Goal: Task Accomplishment & Management: Manage account settings

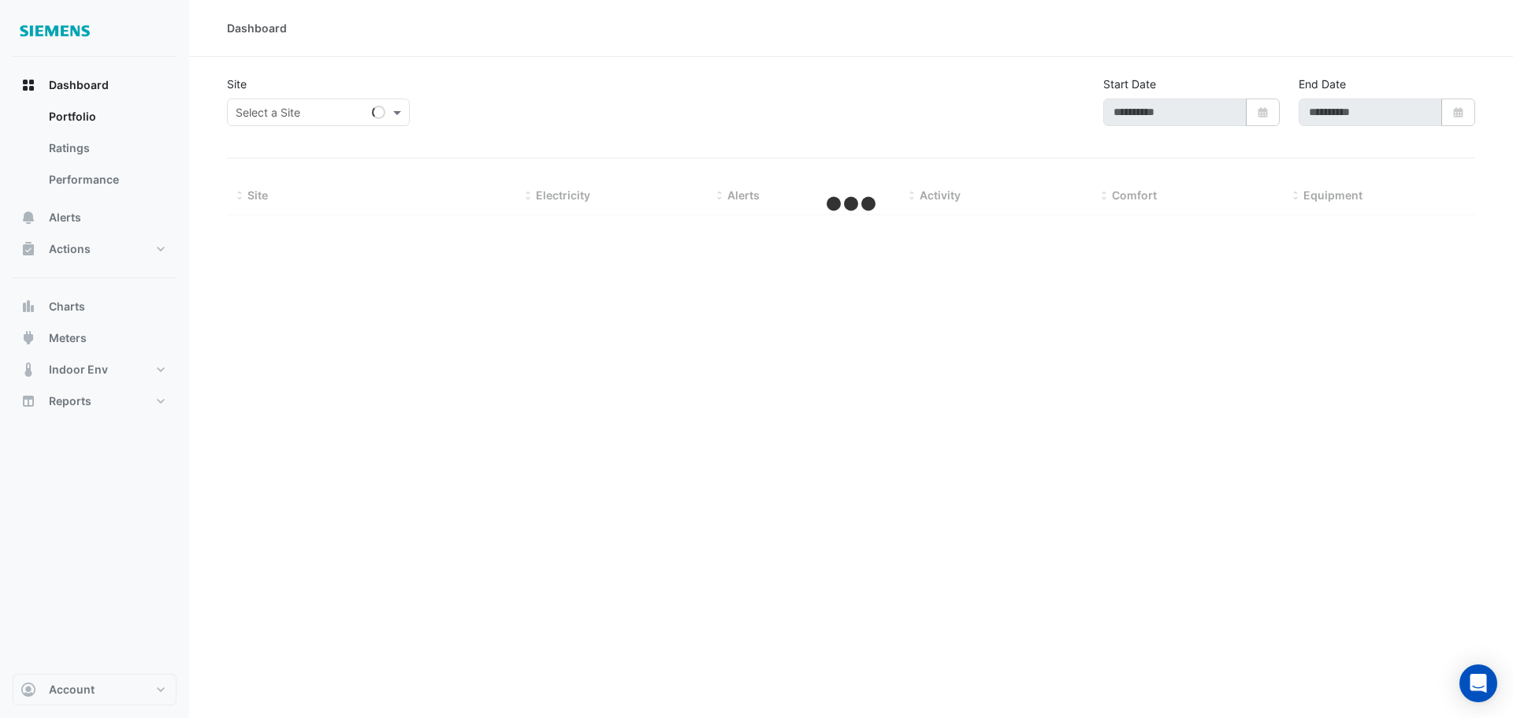
type input "**********"
select select "**"
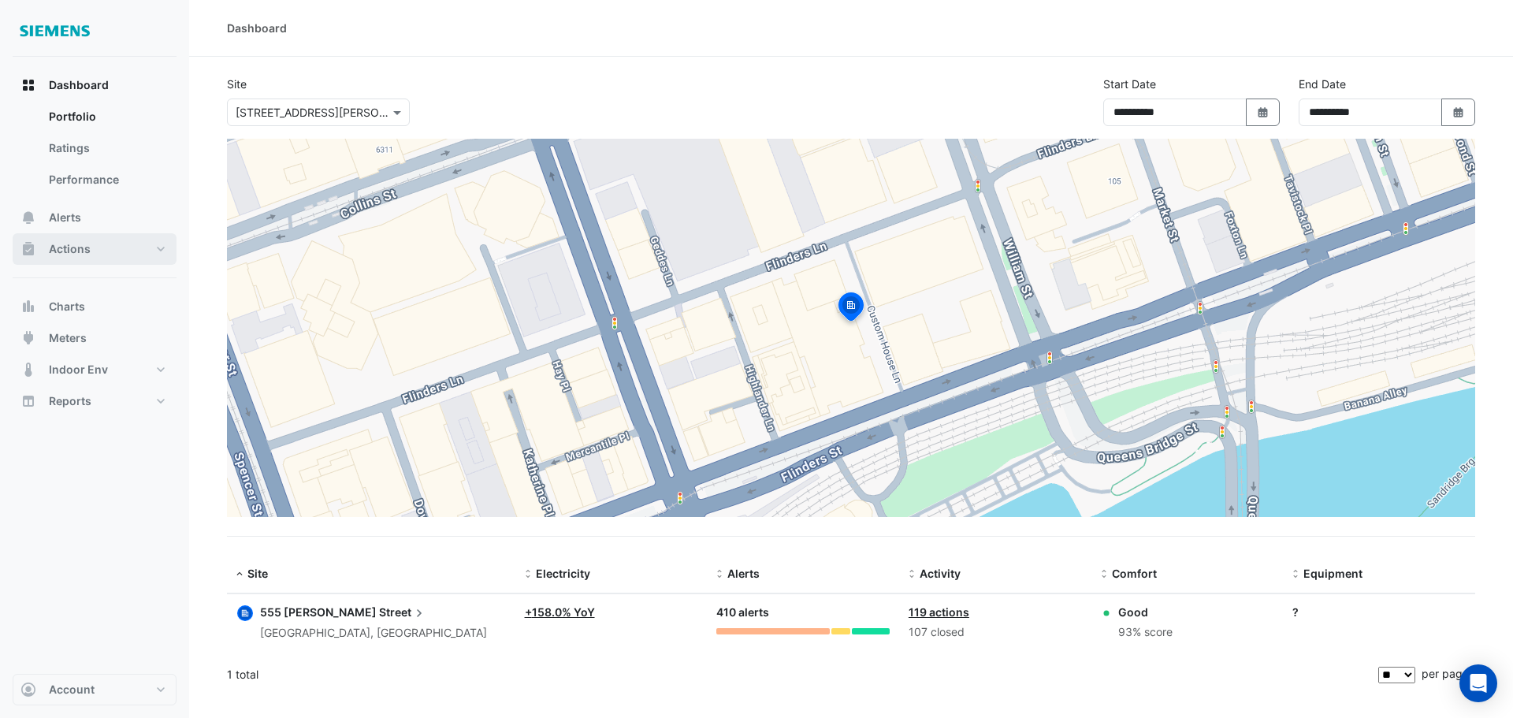
click at [62, 253] on span "Actions" at bounding box center [70, 249] width 42 height 16
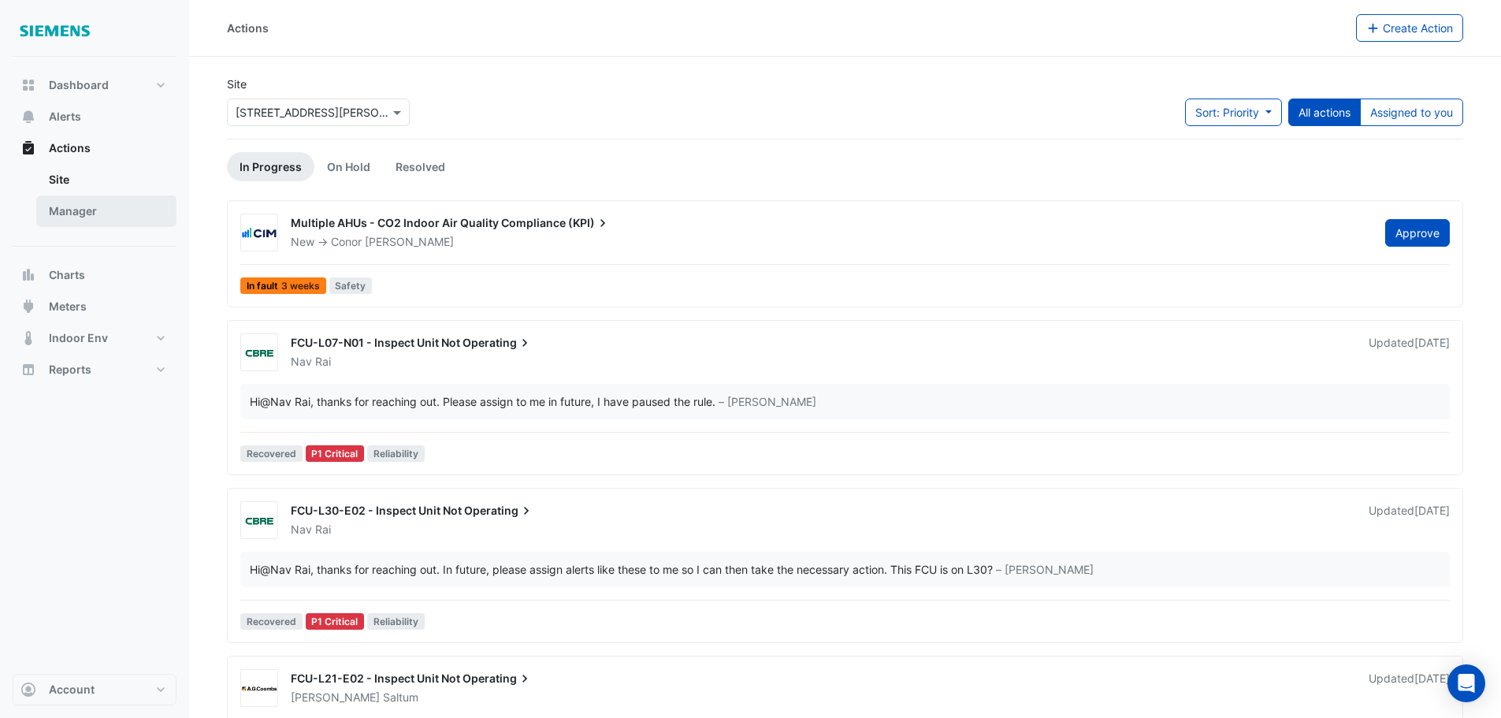
click at [65, 220] on link "Manager" at bounding box center [106, 211] width 140 height 32
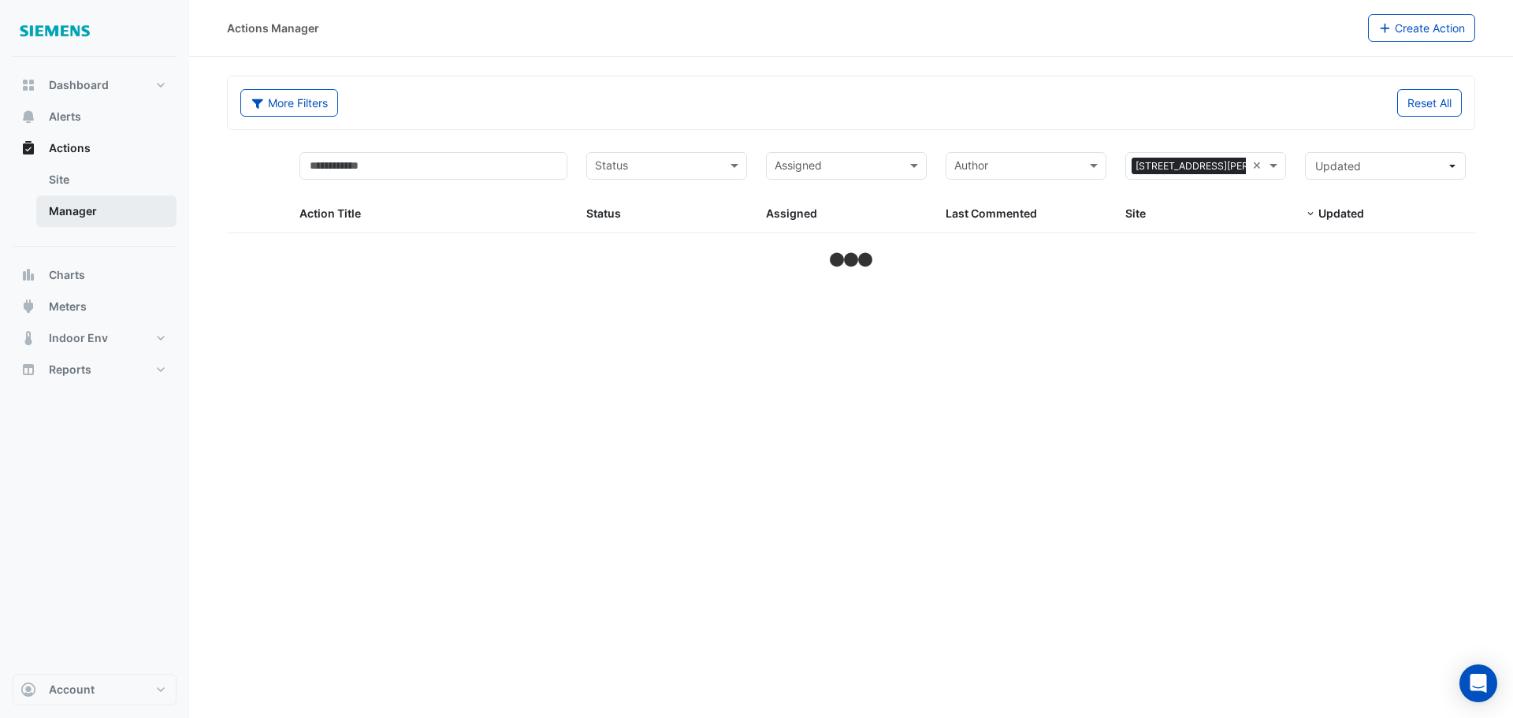
select select "**"
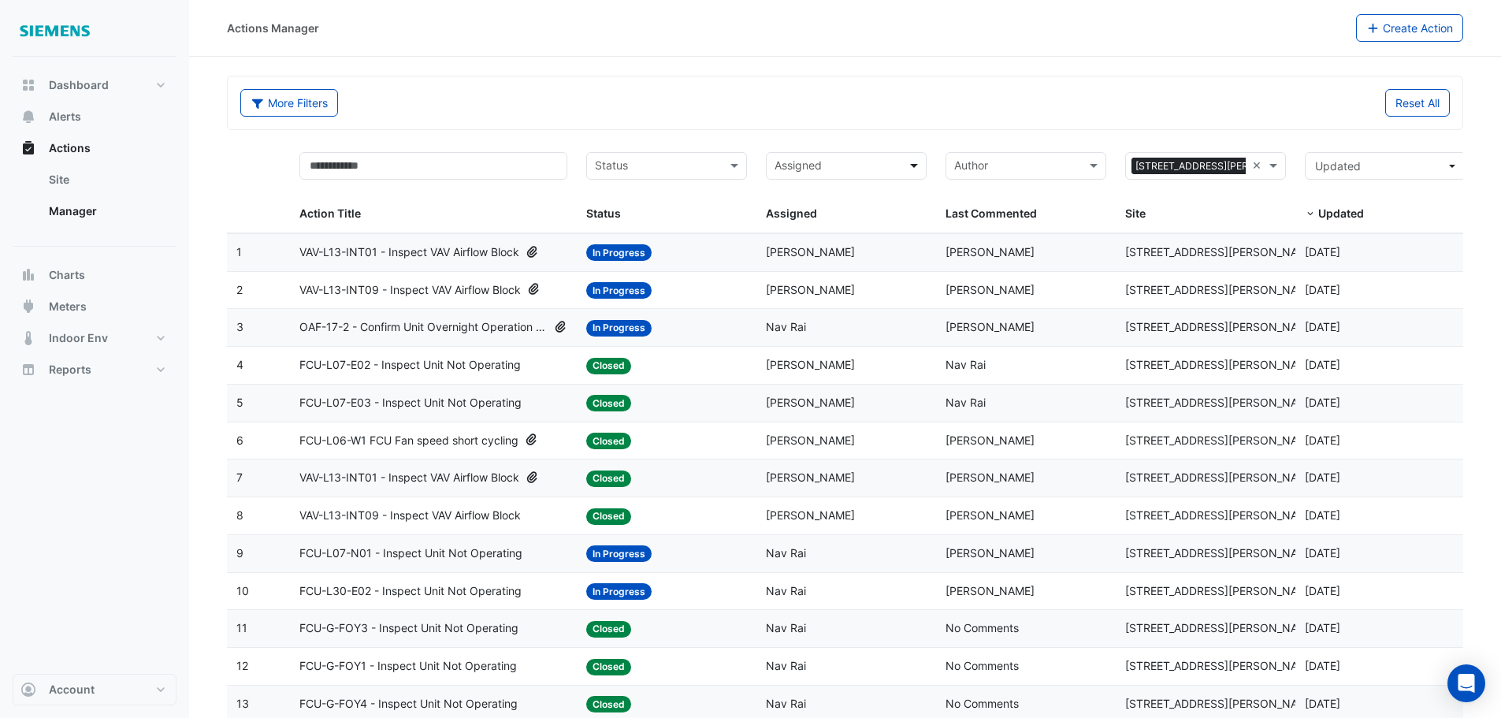
click at [911, 168] on span at bounding box center [916, 166] width 20 height 18
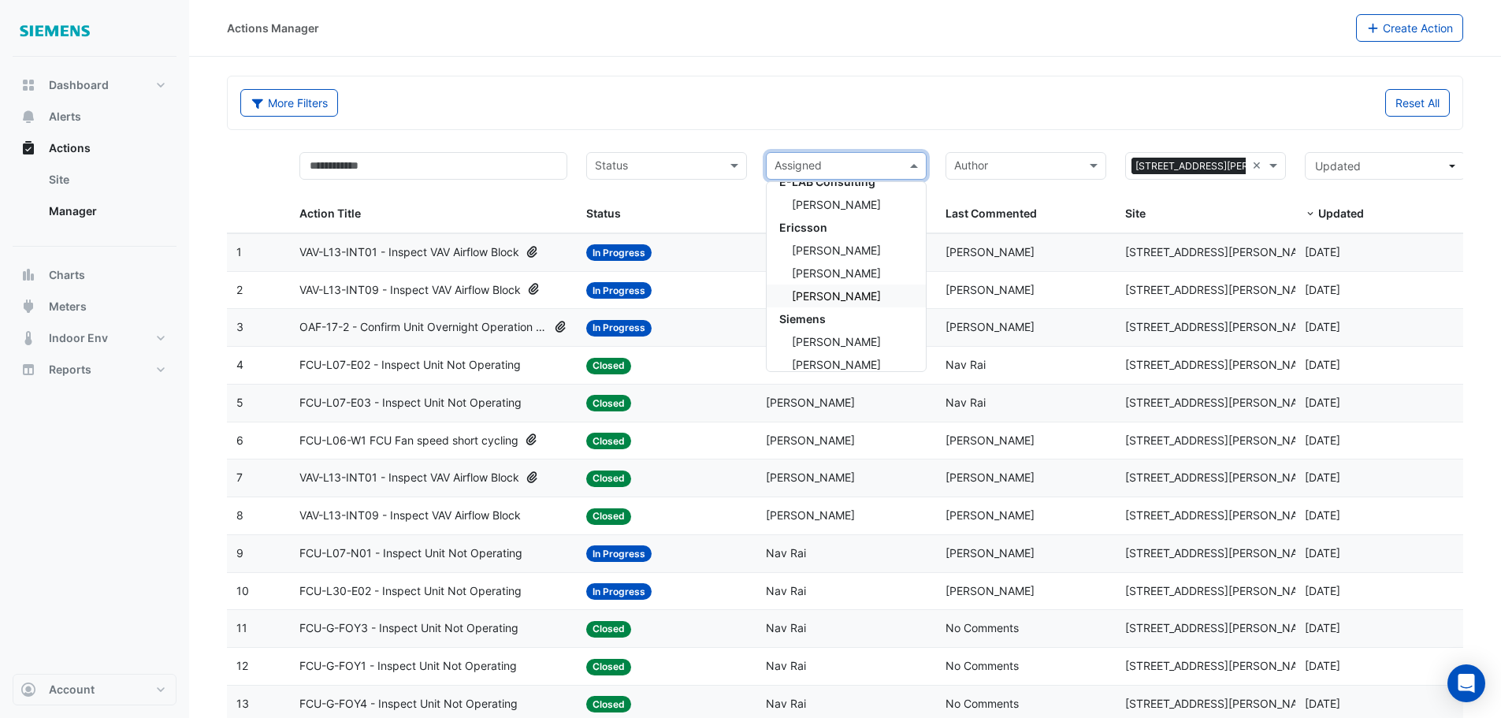
scroll to position [394, 0]
click at [853, 306] on span "[PERSON_NAME]" at bounding box center [836, 308] width 89 height 13
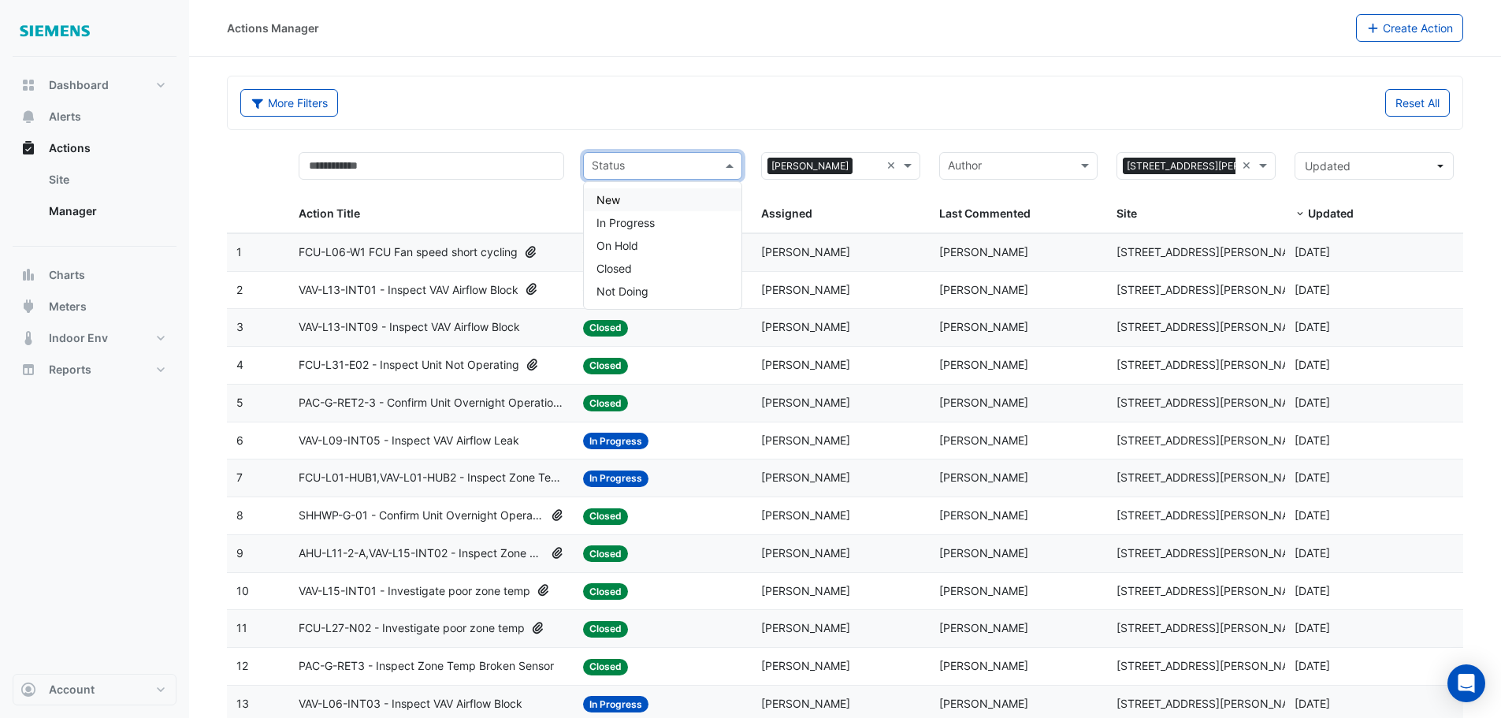
click at [741, 169] on div "Status" at bounding box center [662, 166] width 159 height 28
click at [661, 222] on div "In Progress" at bounding box center [663, 222] width 158 height 23
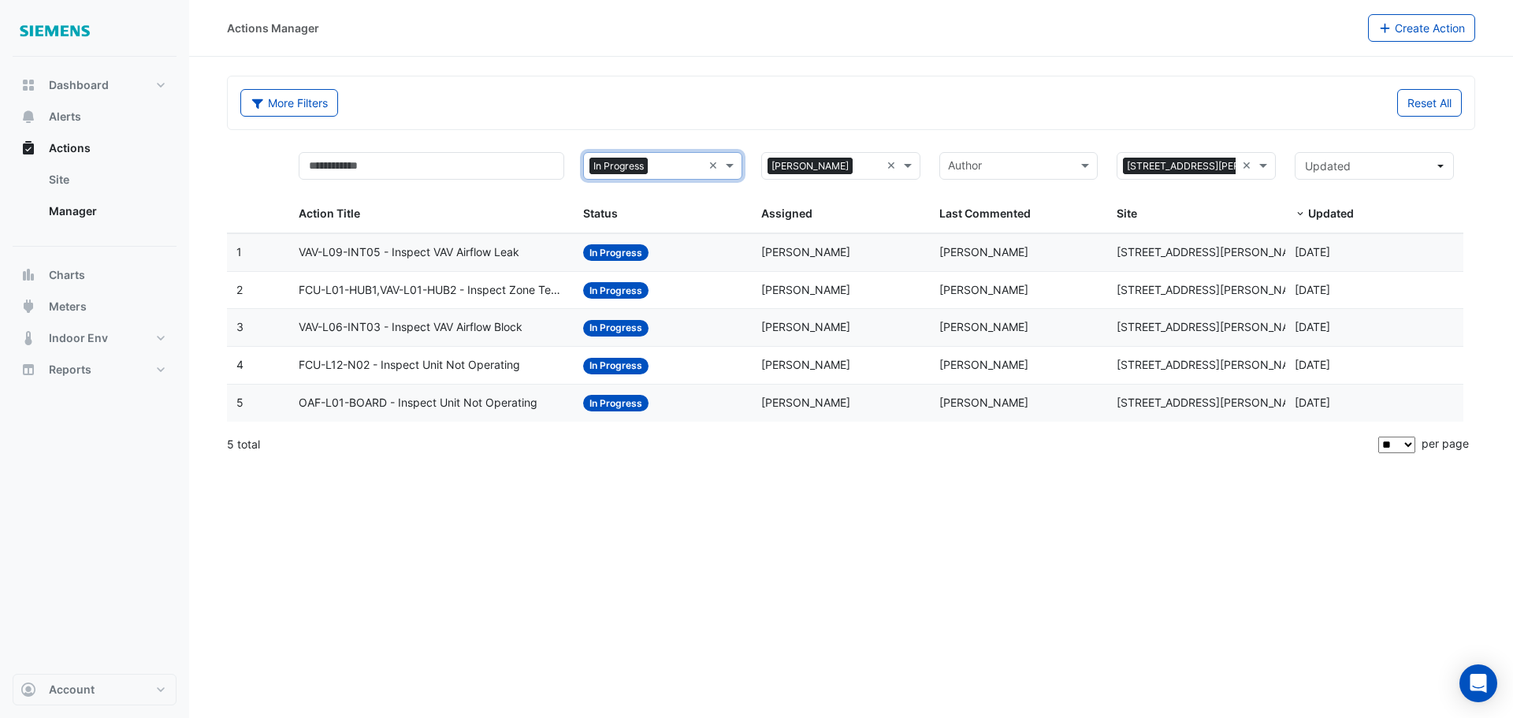
click at [493, 257] on span "VAV-L09-INT05 - Inspect VAV Airflow Leak" at bounding box center [409, 252] width 221 height 18
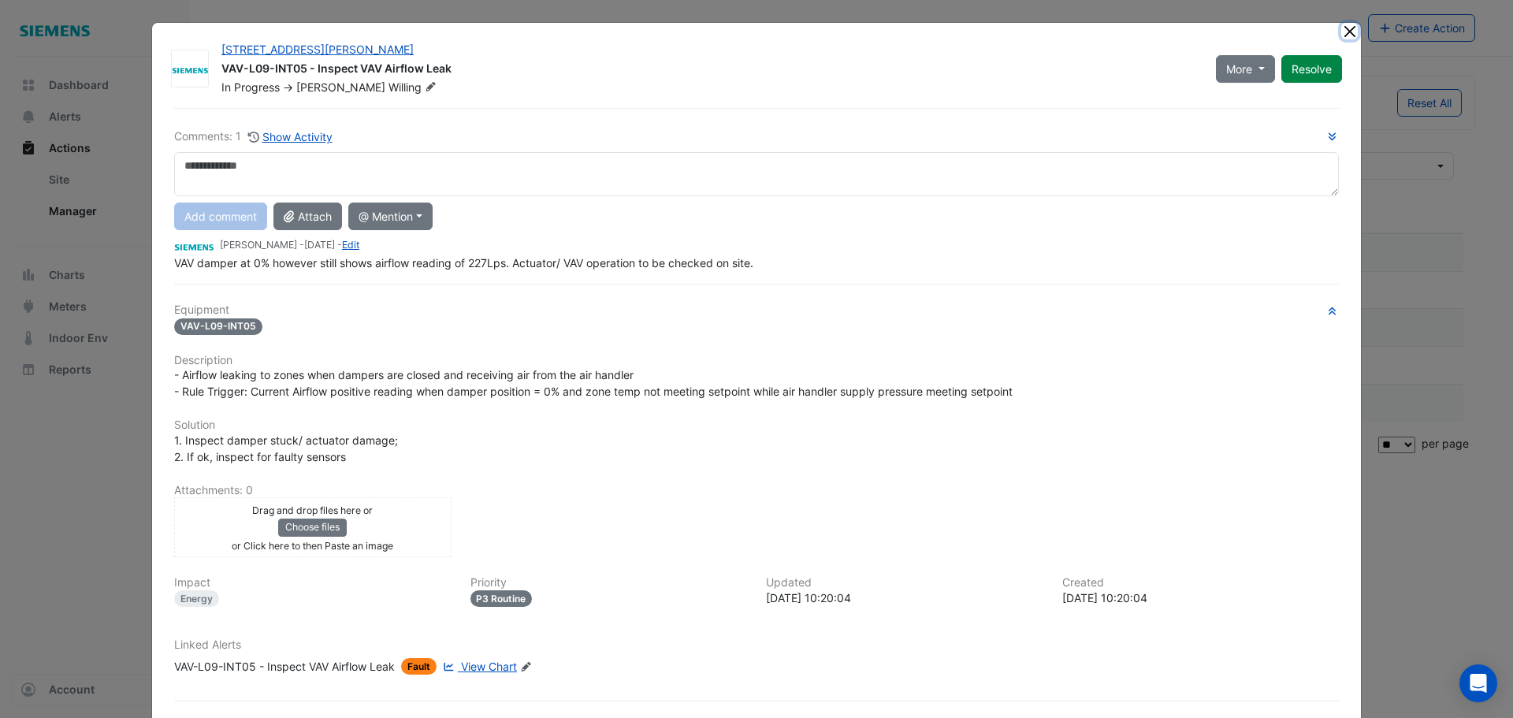
click at [1348, 32] on button "Close" at bounding box center [1349, 31] width 17 height 17
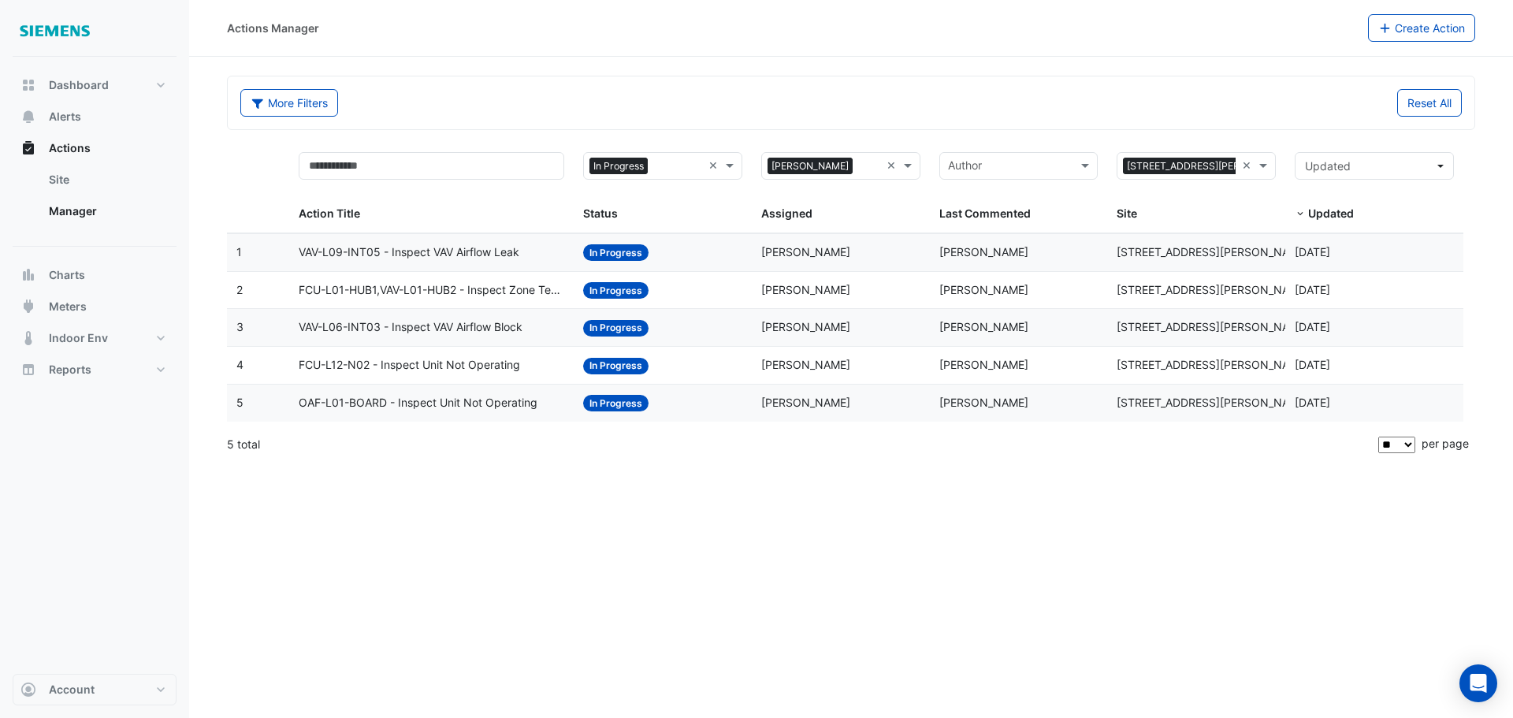
click at [478, 296] on span "FCU-L01-HUB1,VAV-L01-HUB2 - Inspect Zone Temp Broken Sensor" at bounding box center [431, 290] width 265 height 18
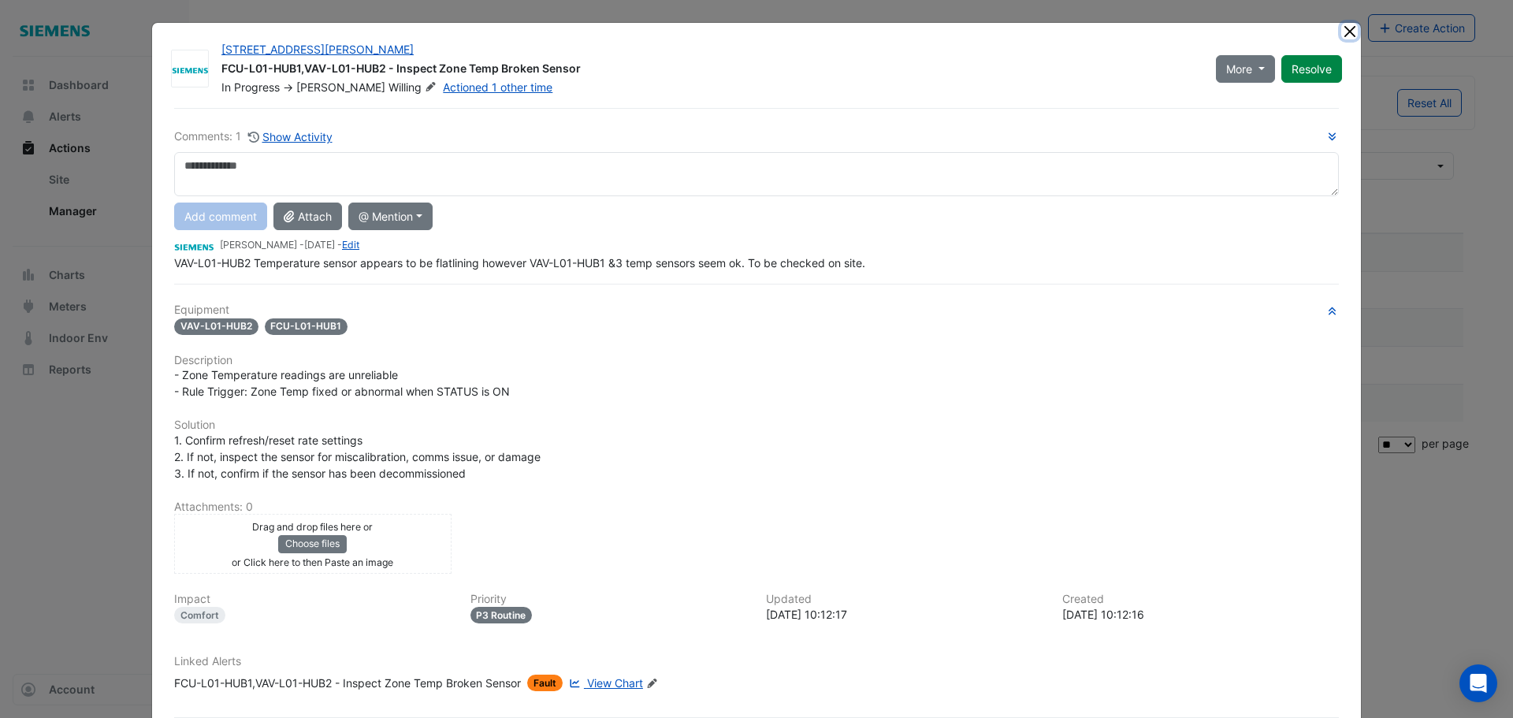
click at [1343, 33] on button "Close" at bounding box center [1349, 31] width 17 height 17
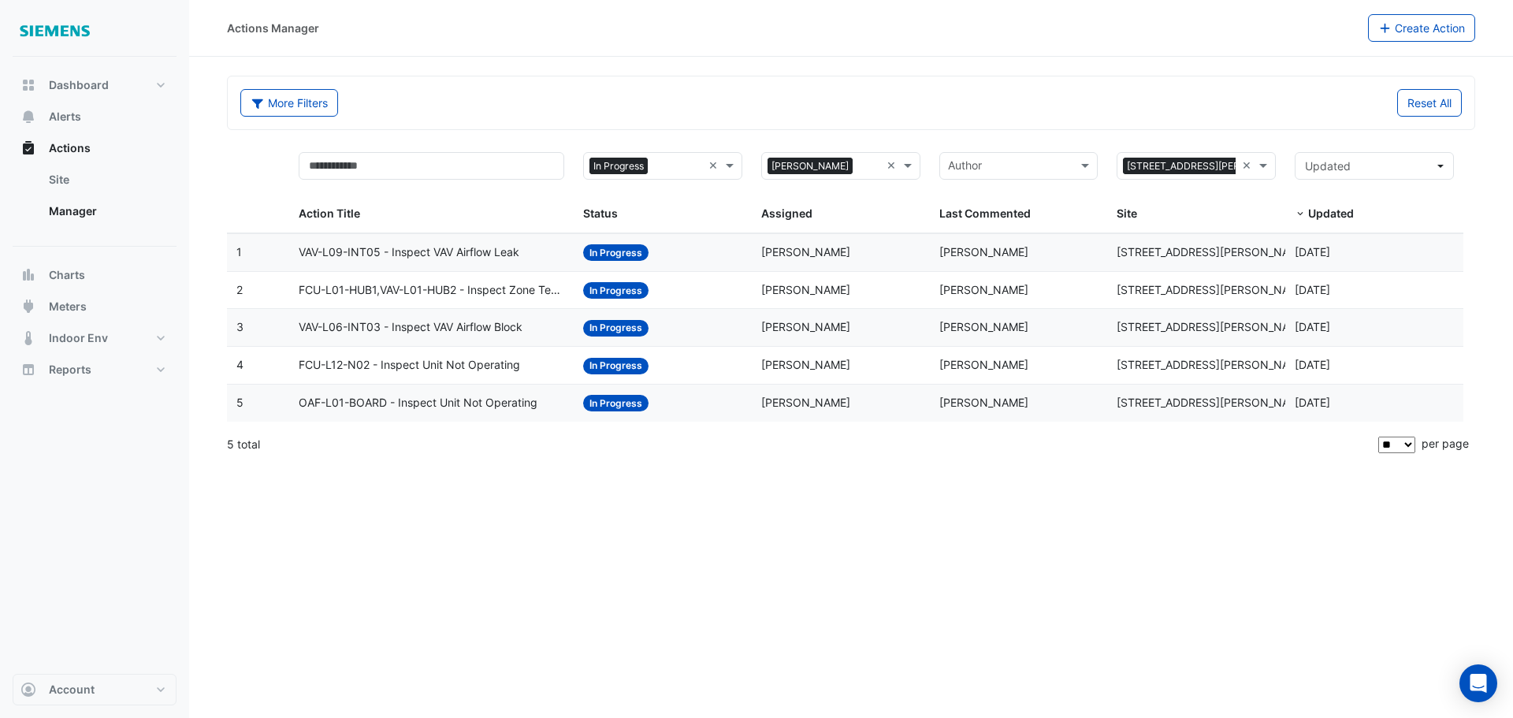
click at [470, 332] on span "VAV-L06-INT03 - Inspect VAV Airflow Block" at bounding box center [411, 327] width 224 height 18
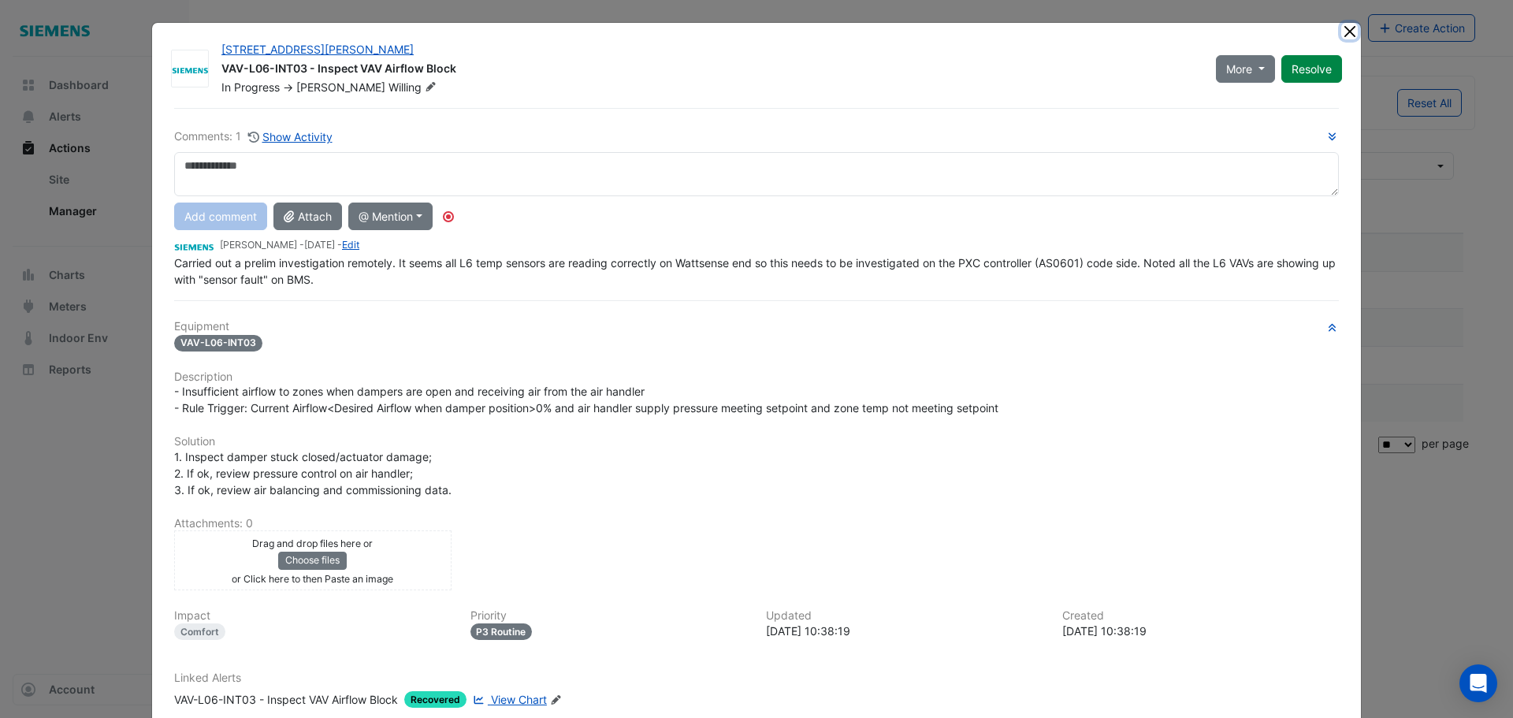
click at [1342, 34] on button "Close" at bounding box center [1349, 31] width 17 height 17
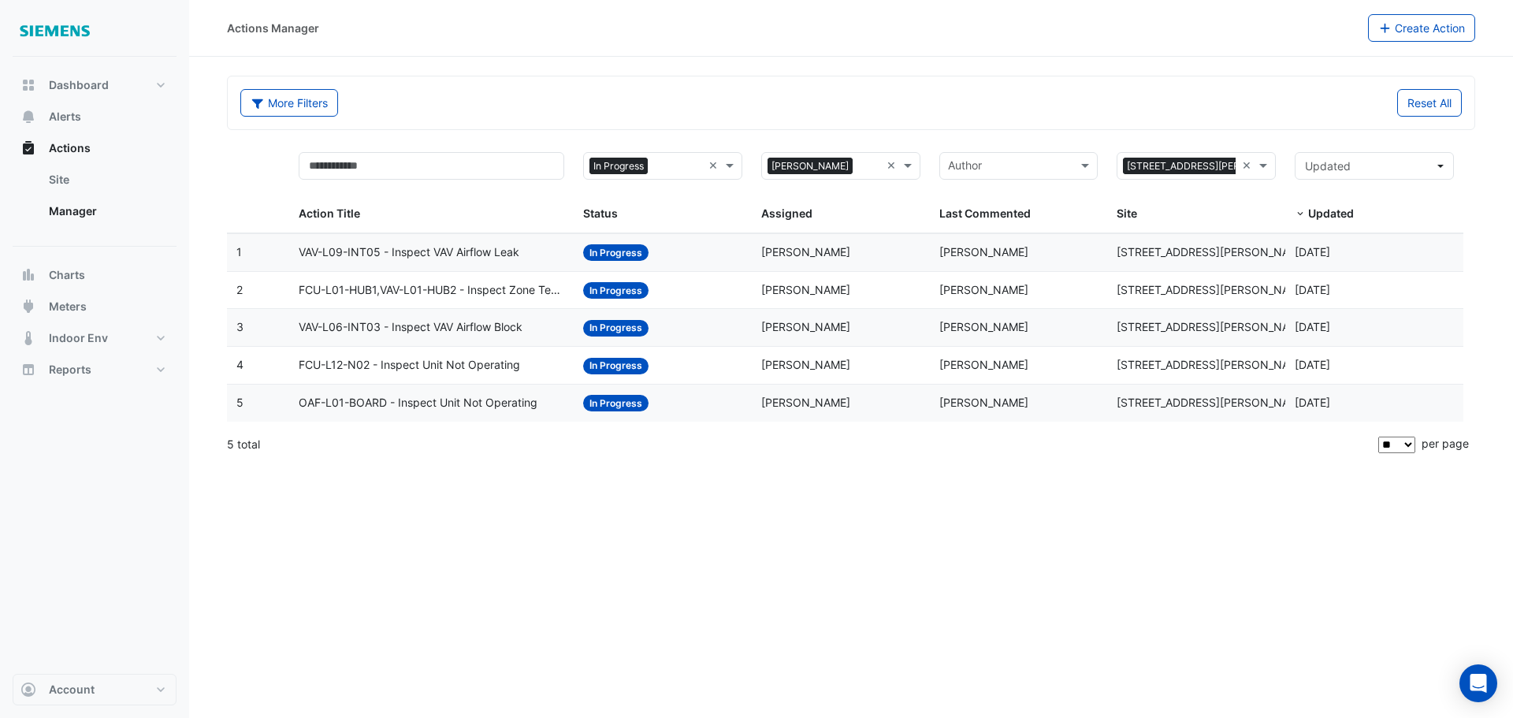
click at [468, 366] on span "FCU-L12-N02 - Inspect Unit Not Operating" at bounding box center [409, 365] width 221 height 18
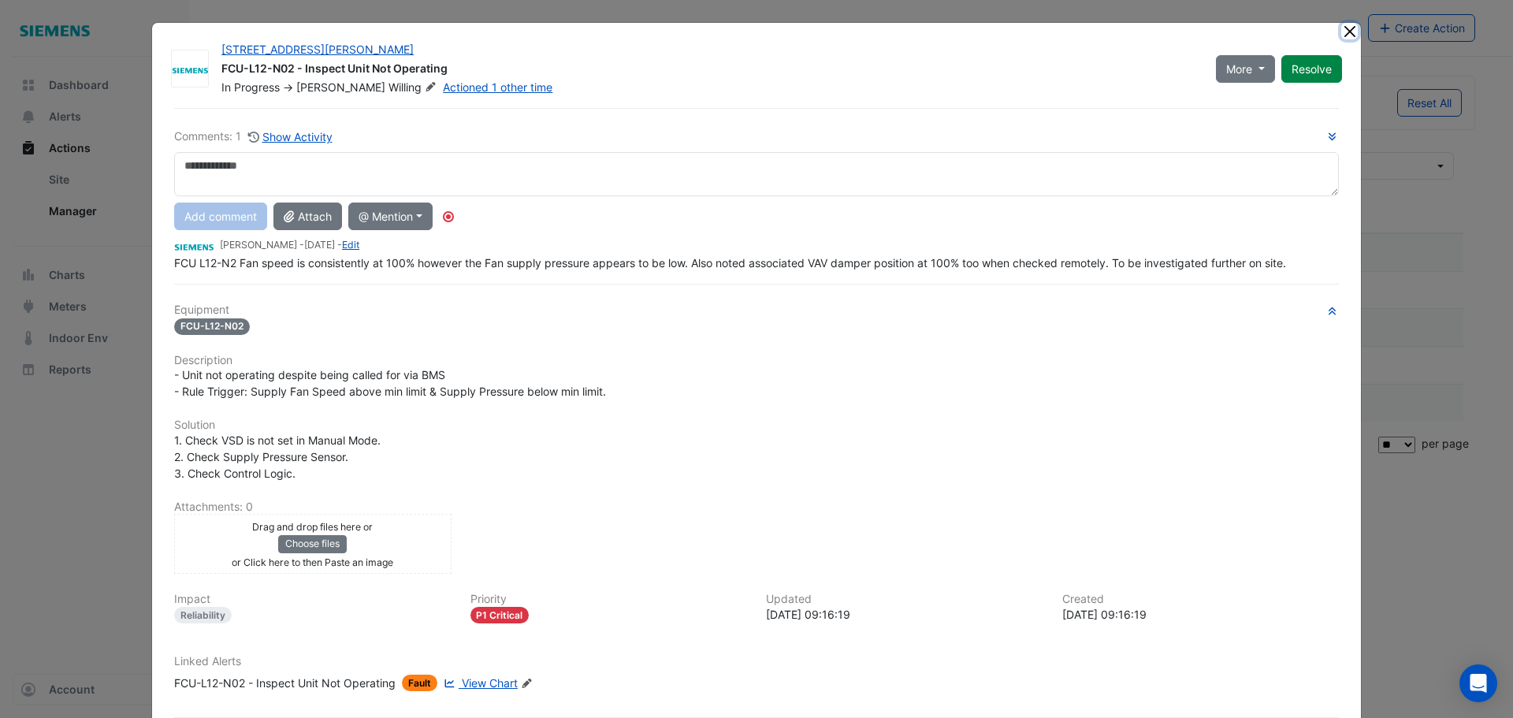
click at [1342, 34] on button "Close" at bounding box center [1349, 31] width 17 height 17
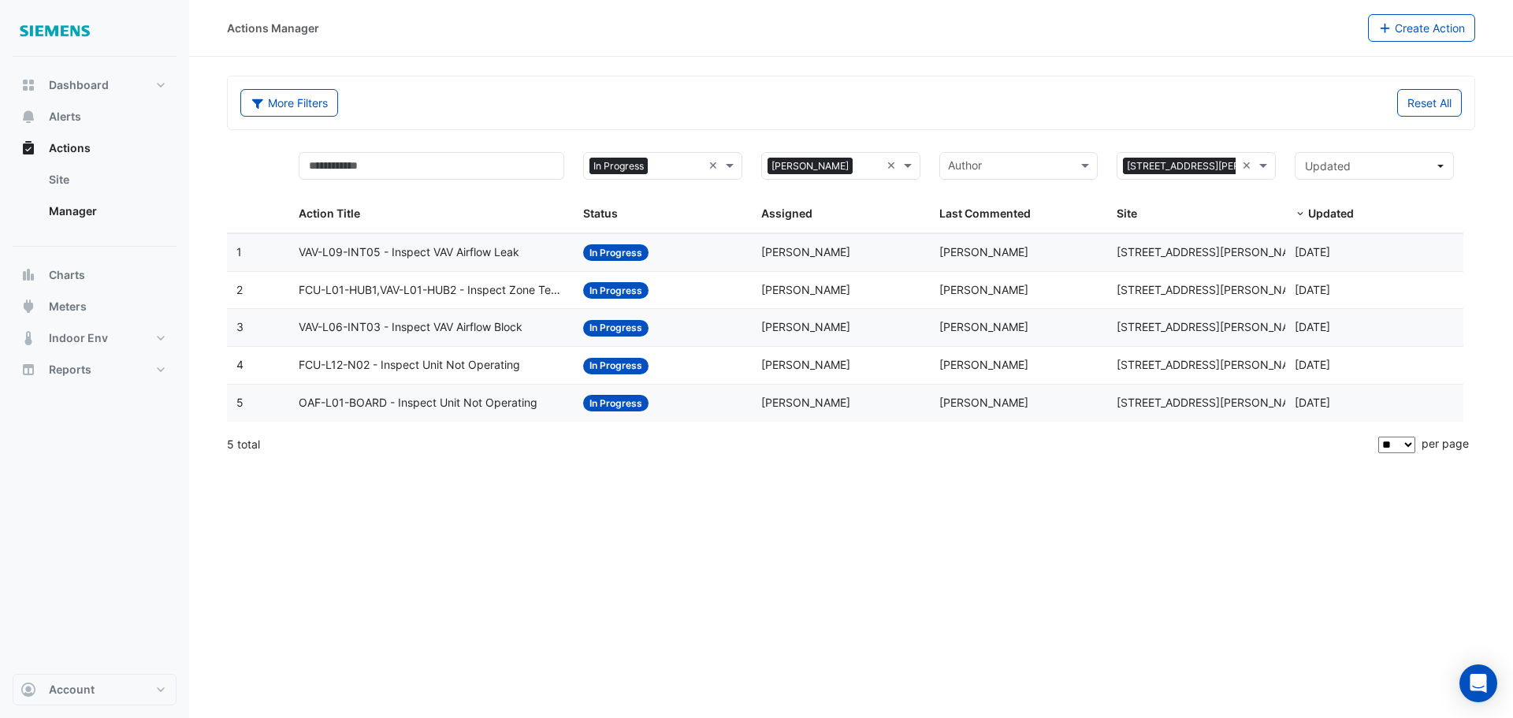
click at [467, 407] on span "OAF-L01-BOARD - Inspect Unit Not Operating" at bounding box center [418, 403] width 239 height 18
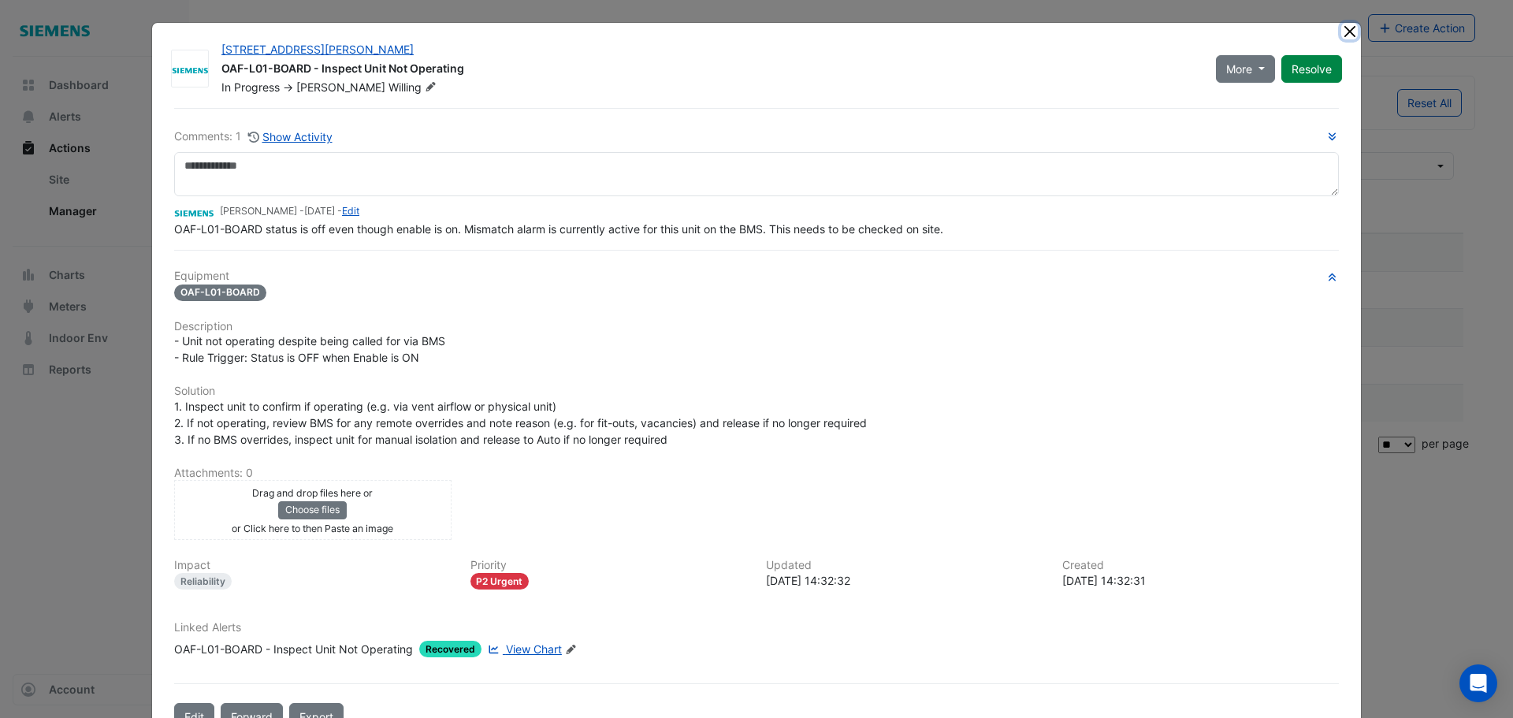
click at [1345, 32] on button "Close" at bounding box center [1349, 31] width 17 height 17
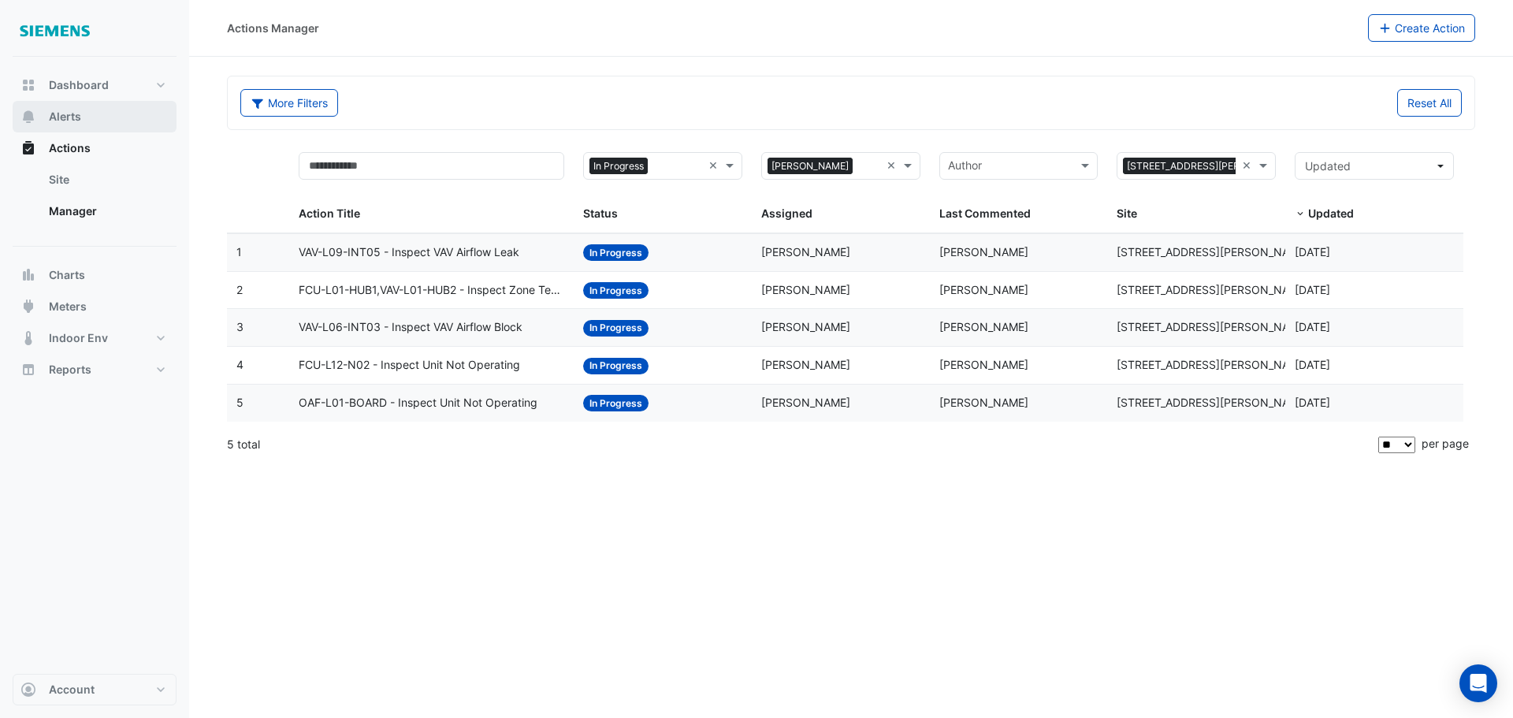
click at [69, 120] on span "Alerts" at bounding box center [65, 117] width 32 height 16
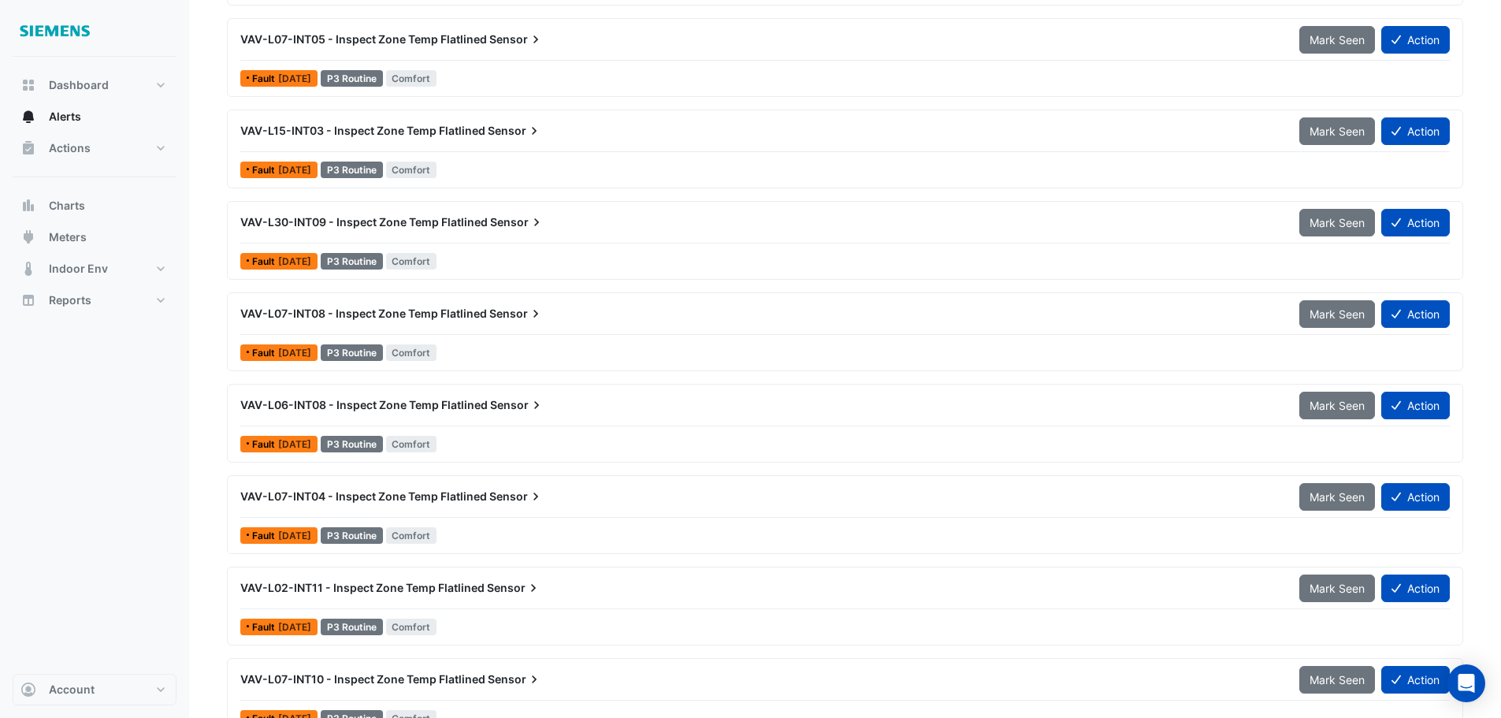
scroll to position [2285, 0]
click at [318, 496] on span "VAV-L07-INT04 - Inspect Zone Temp Flatlined" at bounding box center [363, 494] width 247 height 13
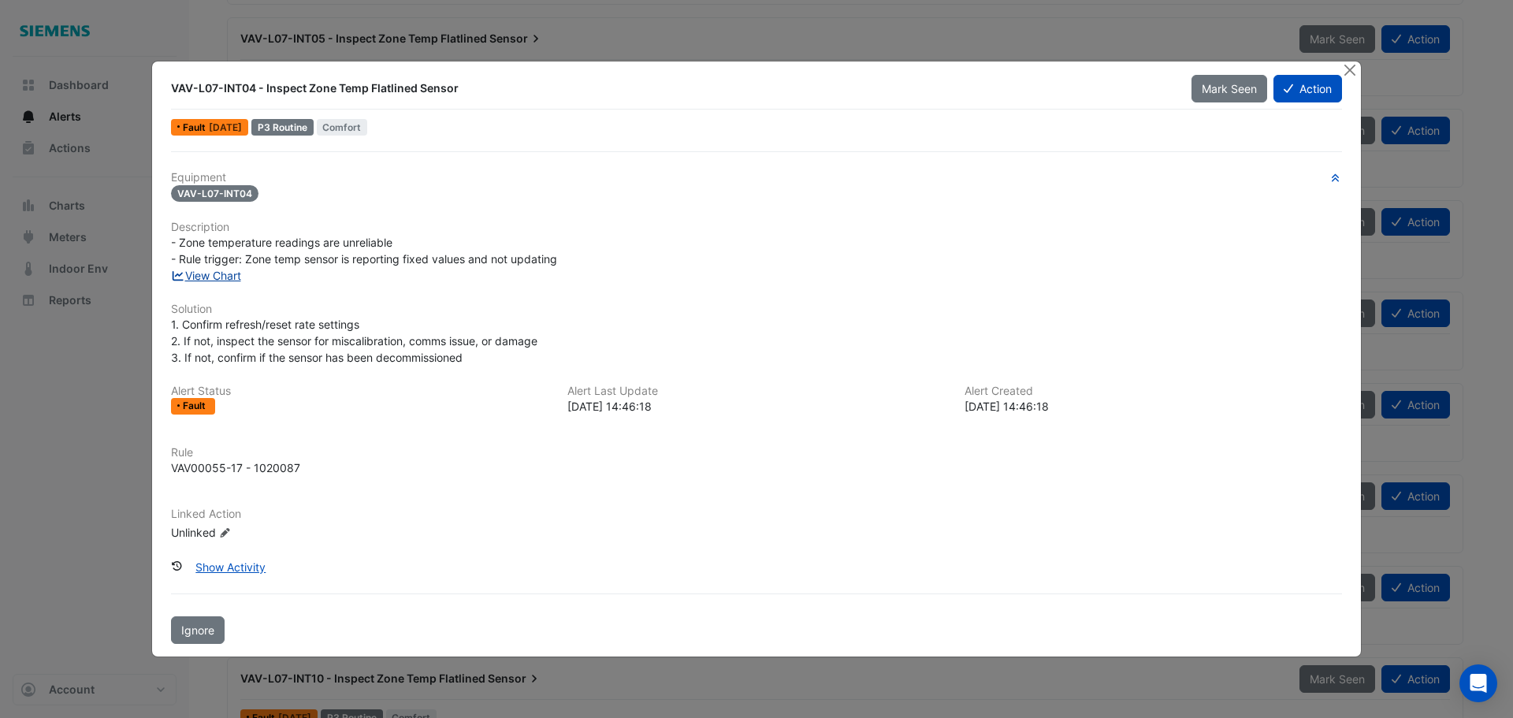
click at [220, 274] on link "View Chart" at bounding box center [206, 275] width 70 height 13
click at [1349, 72] on button "Close" at bounding box center [1349, 69] width 17 height 17
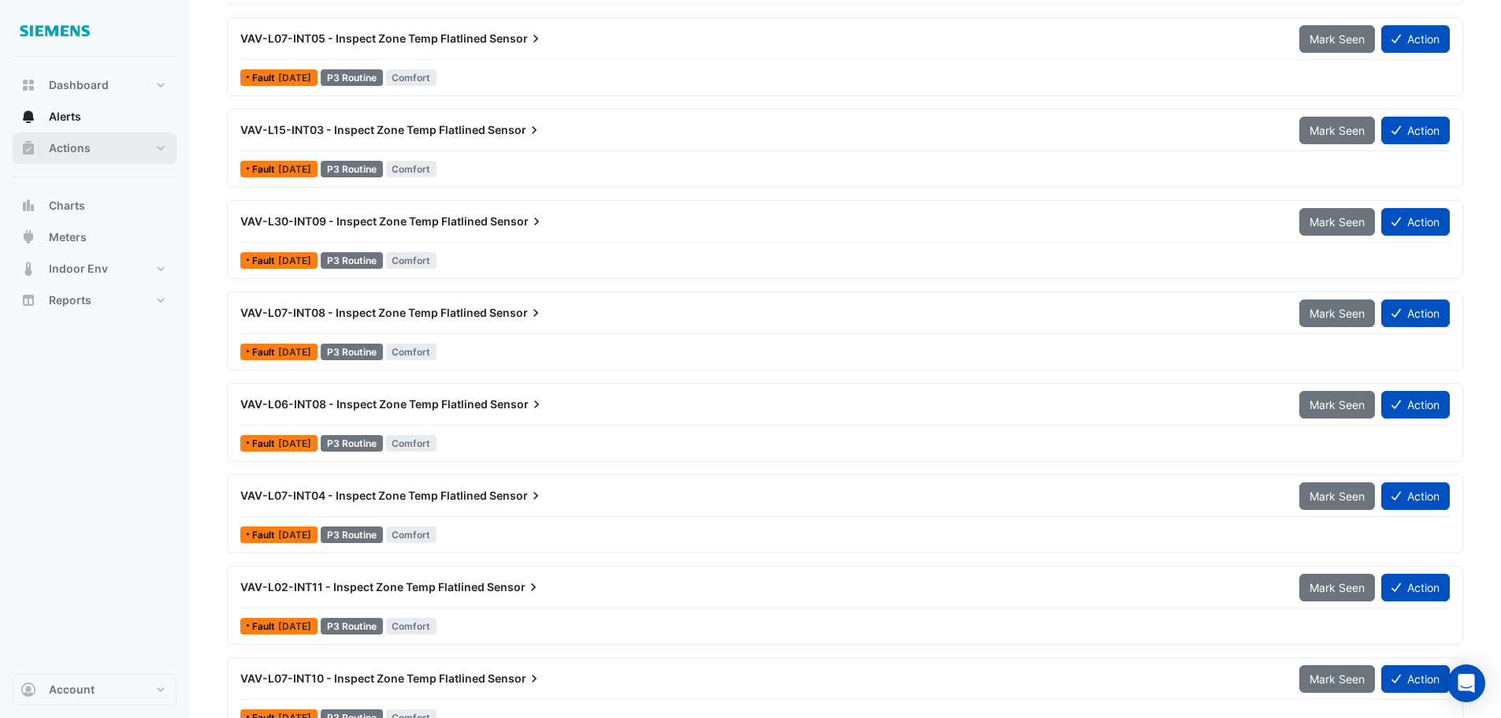
click at [76, 144] on span "Actions" at bounding box center [70, 148] width 42 height 16
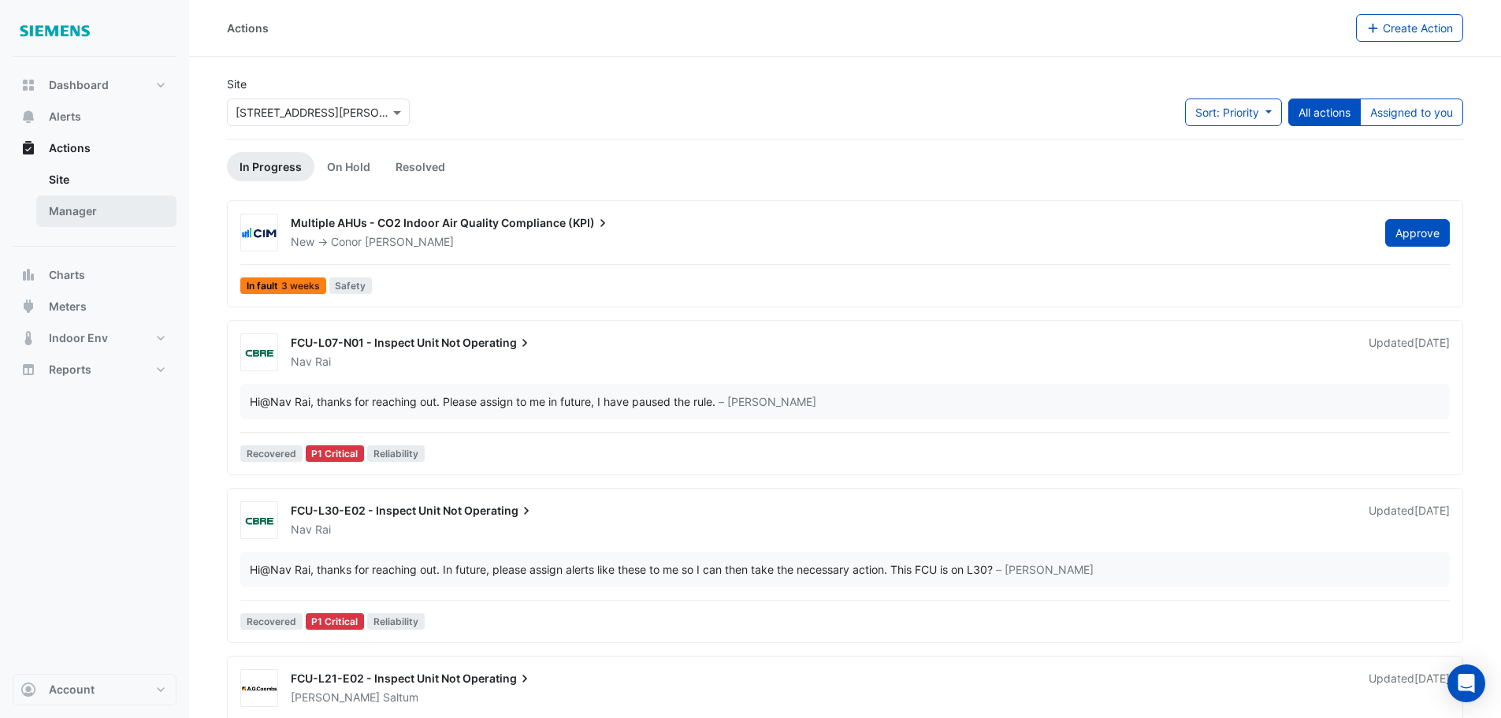
click at [98, 213] on link "Manager" at bounding box center [106, 211] width 140 height 32
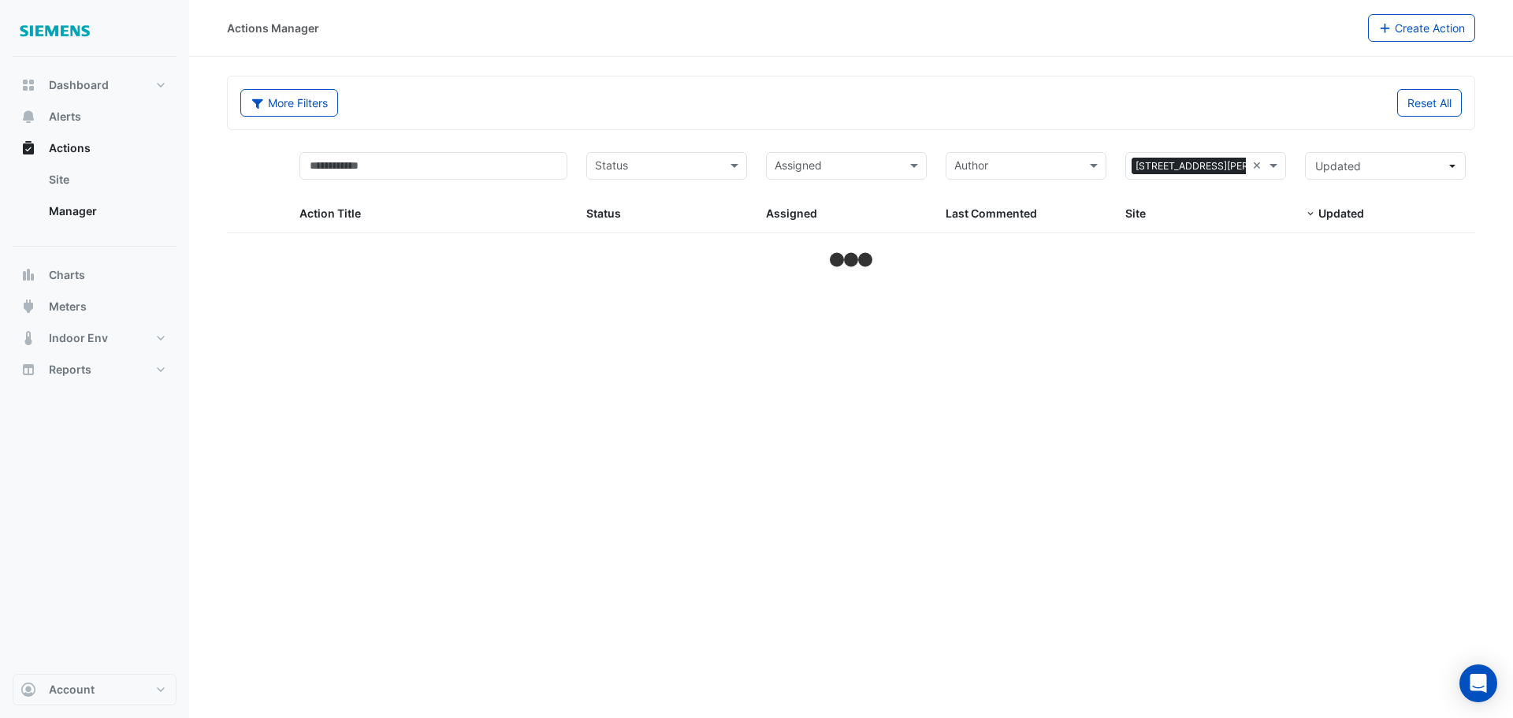
select select "**"
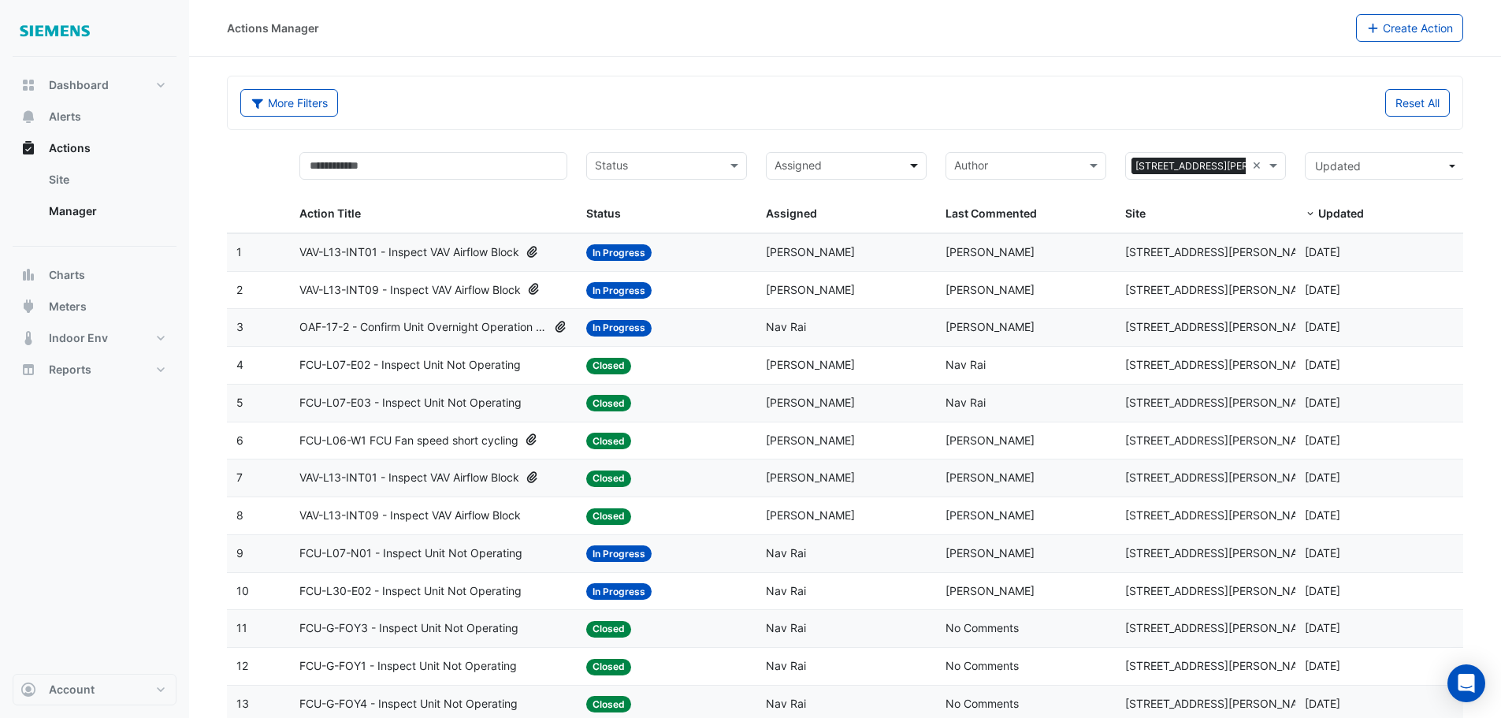
click at [917, 167] on span at bounding box center [916, 166] width 20 height 18
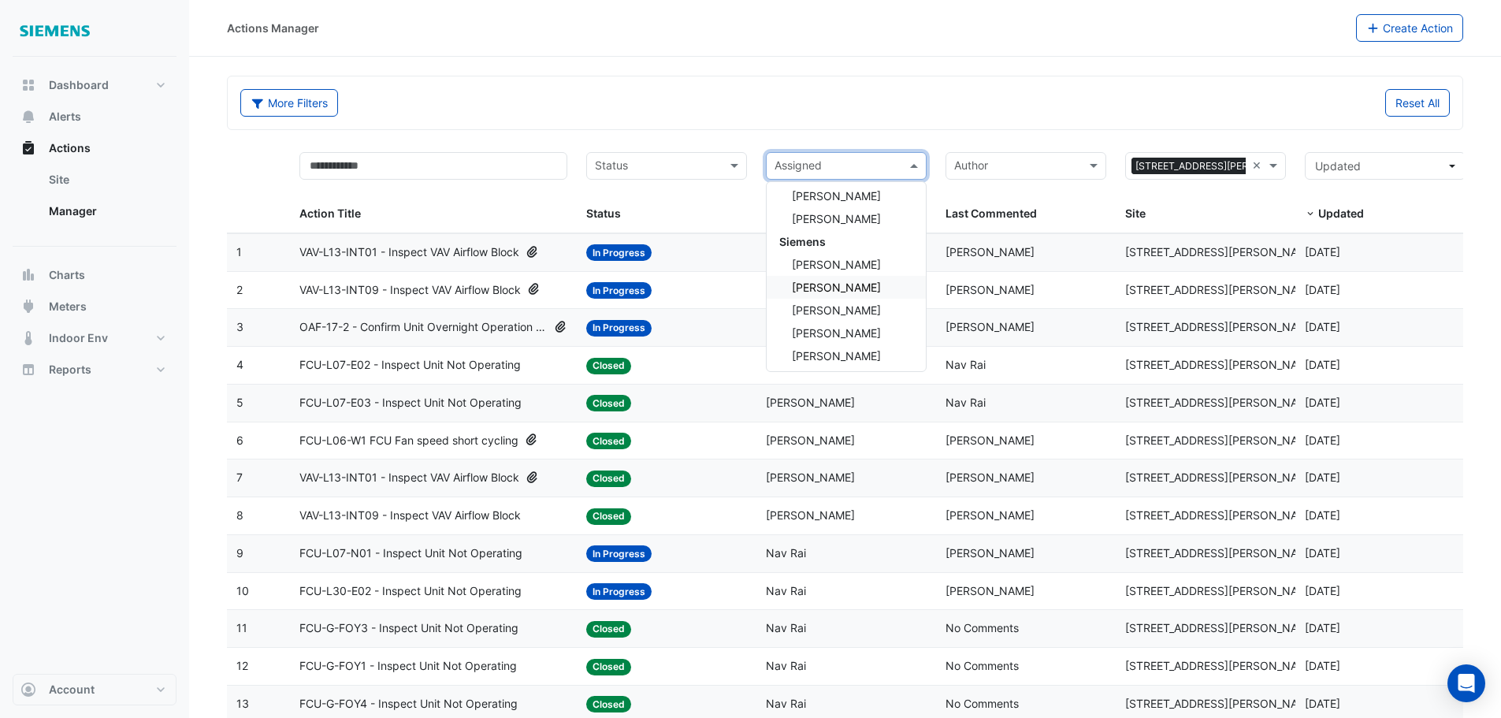
scroll to position [394, 0]
click at [841, 310] on span "[PERSON_NAME]" at bounding box center [836, 308] width 89 height 13
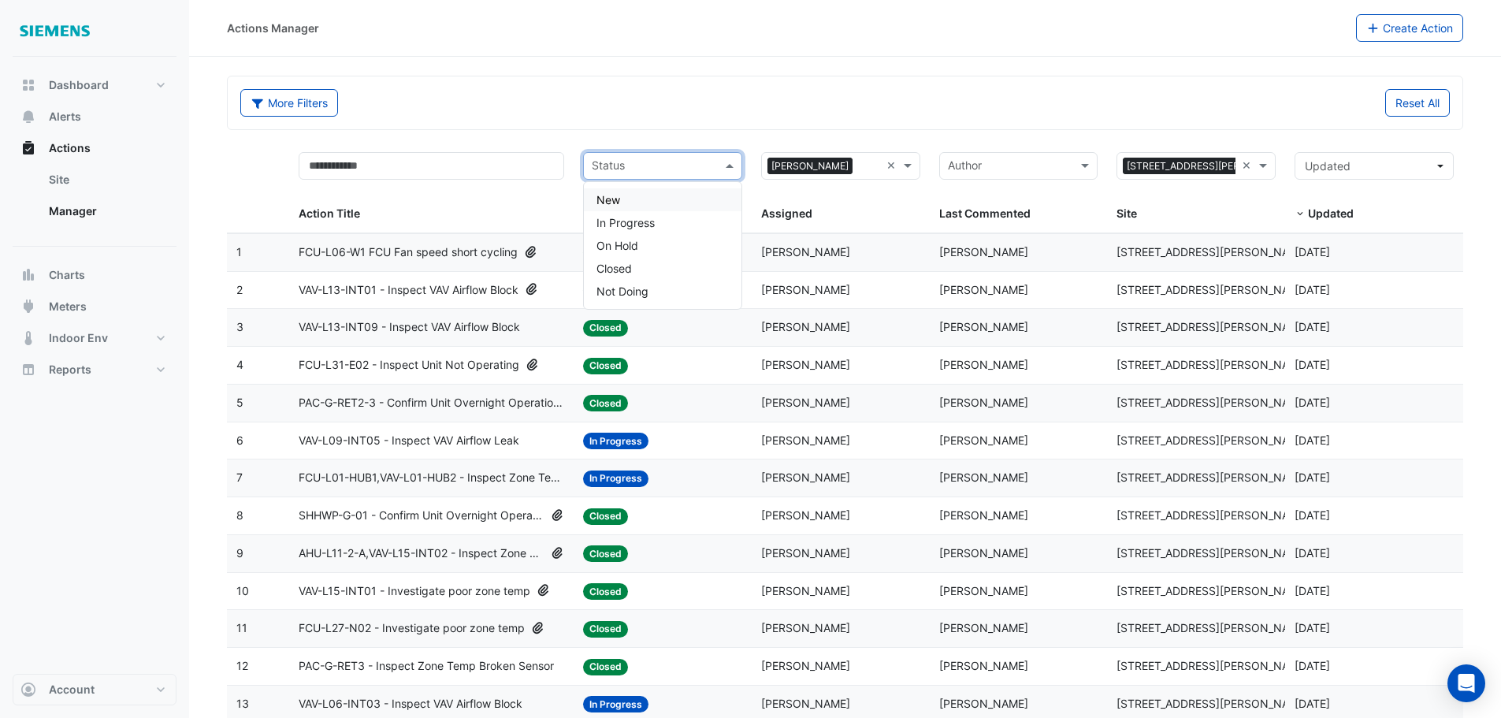
click at [727, 169] on span at bounding box center [732, 166] width 20 height 18
click at [679, 228] on div "In Progress" at bounding box center [663, 222] width 158 height 23
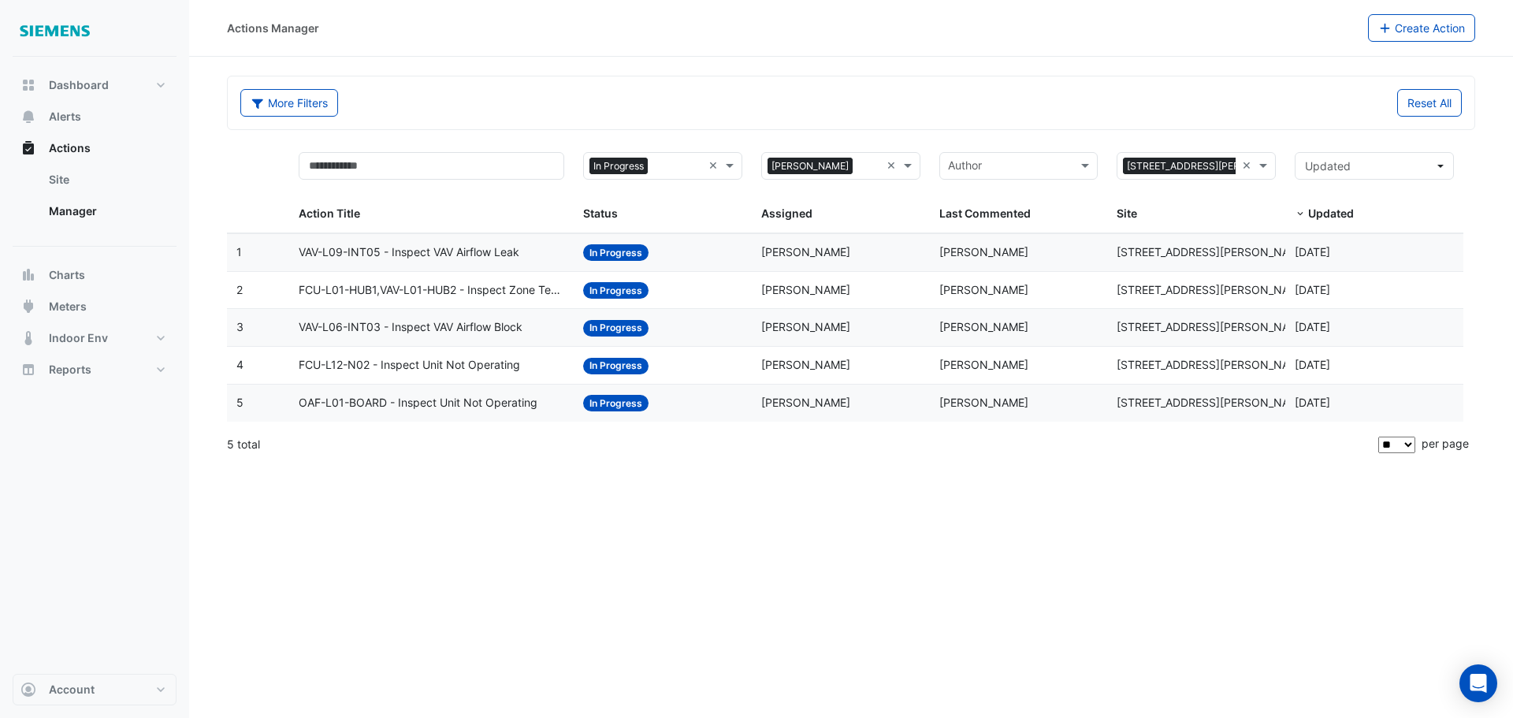
click at [488, 336] on span "VAV-L06-INT03 - Inspect VAV Airflow Block" at bounding box center [411, 327] width 224 height 18
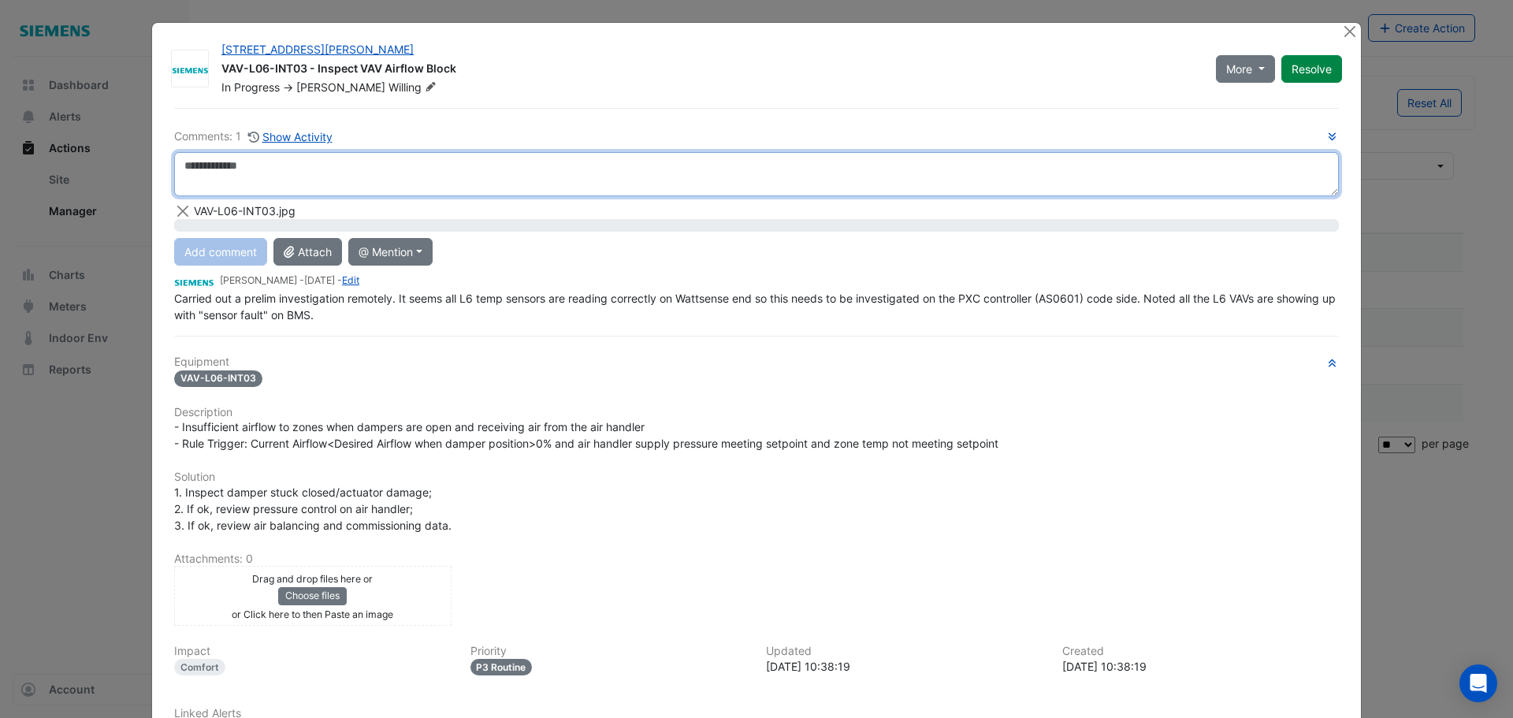
click at [264, 164] on textarea at bounding box center [756, 174] width 1164 height 44
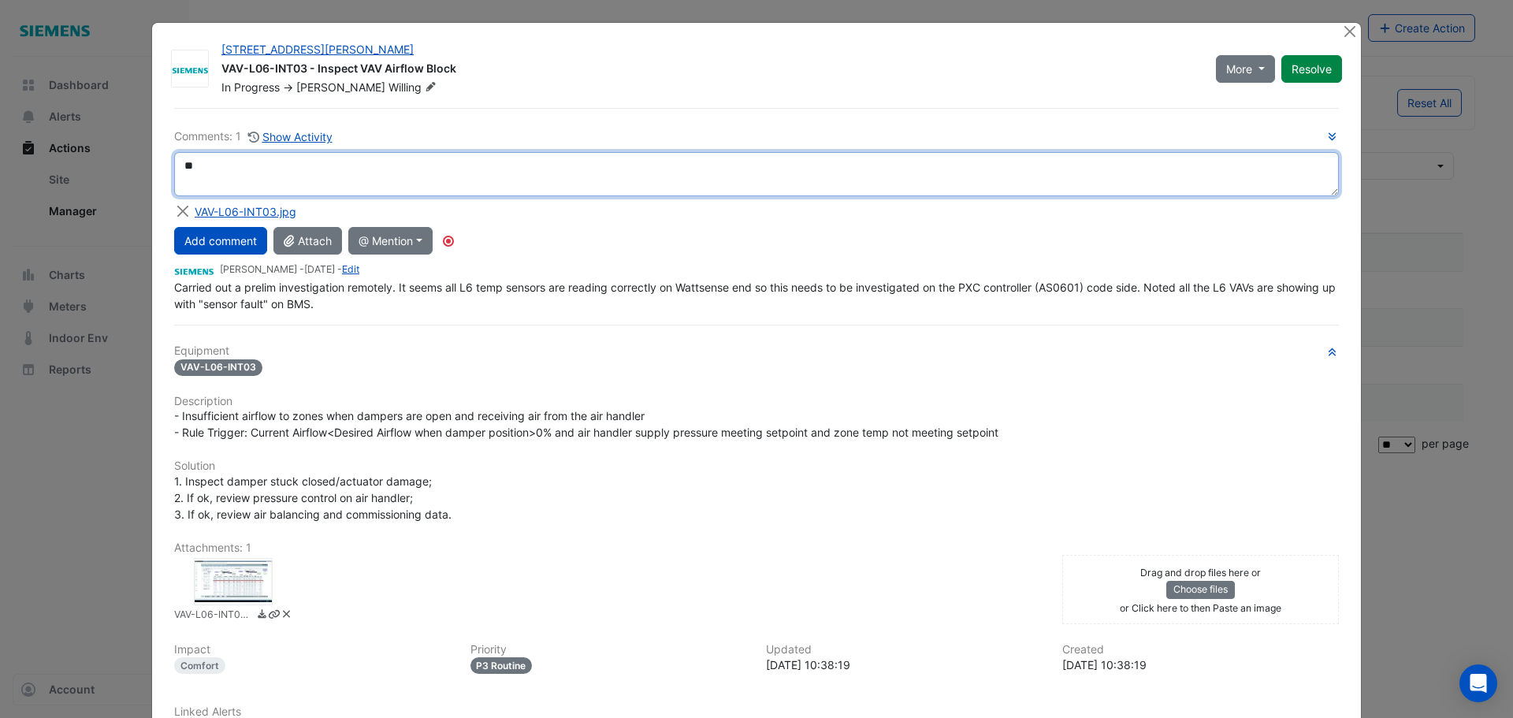
type textarea "*"
click at [310, 173] on textarea "**********" at bounding box center [756, 174] width 1164 height 44
click at [278, 167] on textarea "**********" at bounding box center [756, 174] width 1164 height 44
click at [392, 168] on textarea "**********" at bounding box center [756, 174] width 1164 height 44
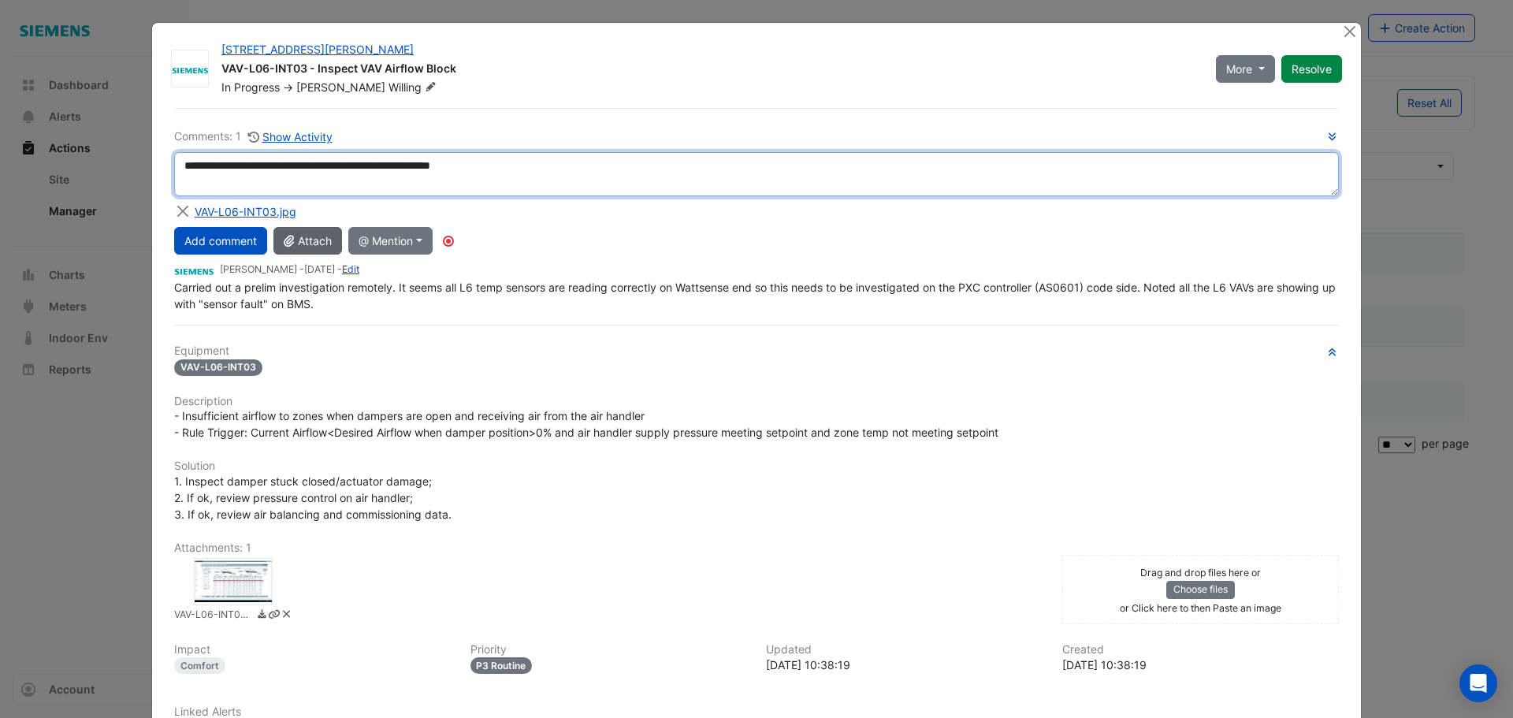
type textarea "**********"
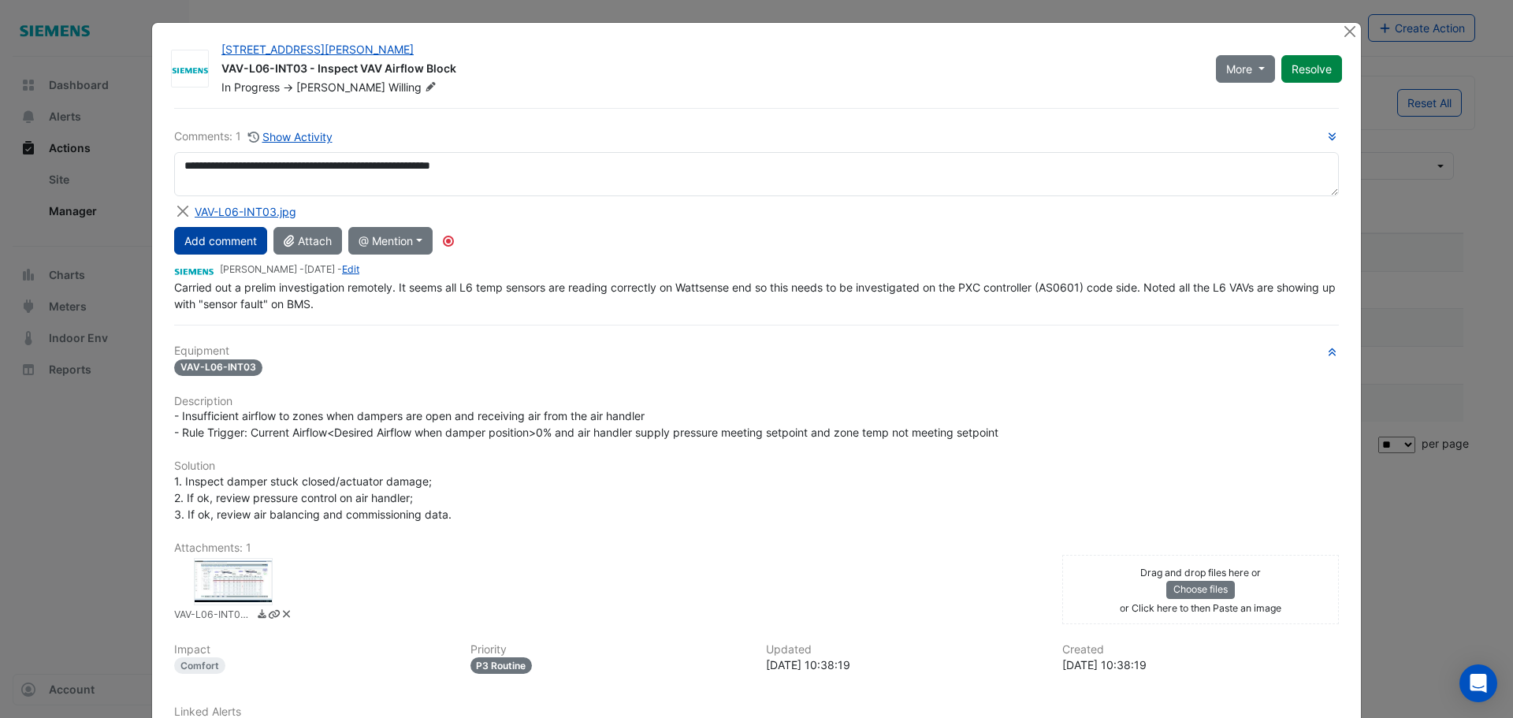
click at [223, 253] on button "Add comment" at bounding box center [220, 241] width 93 height 28
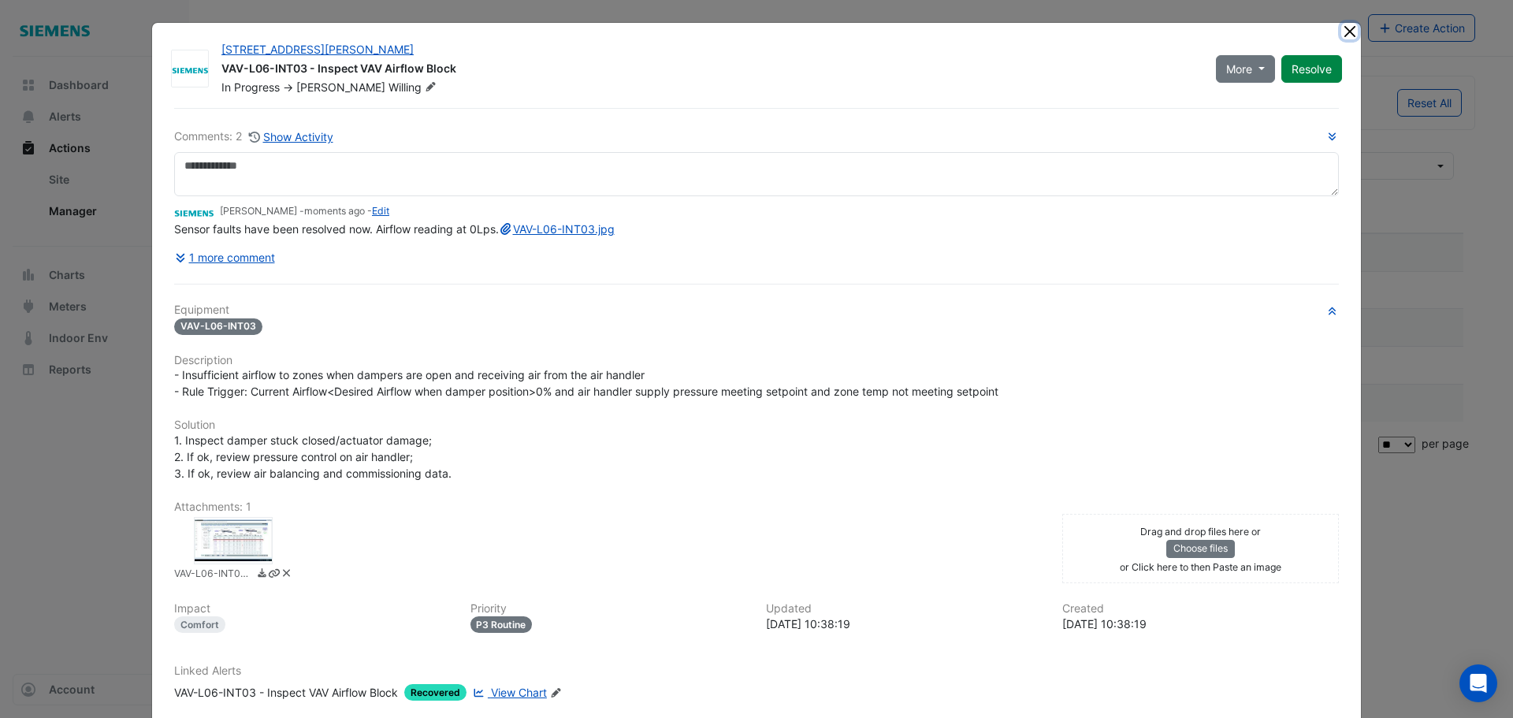
click at [1344, 27] on button "Close" at bounding box center [1349, 31] width 17 height 17
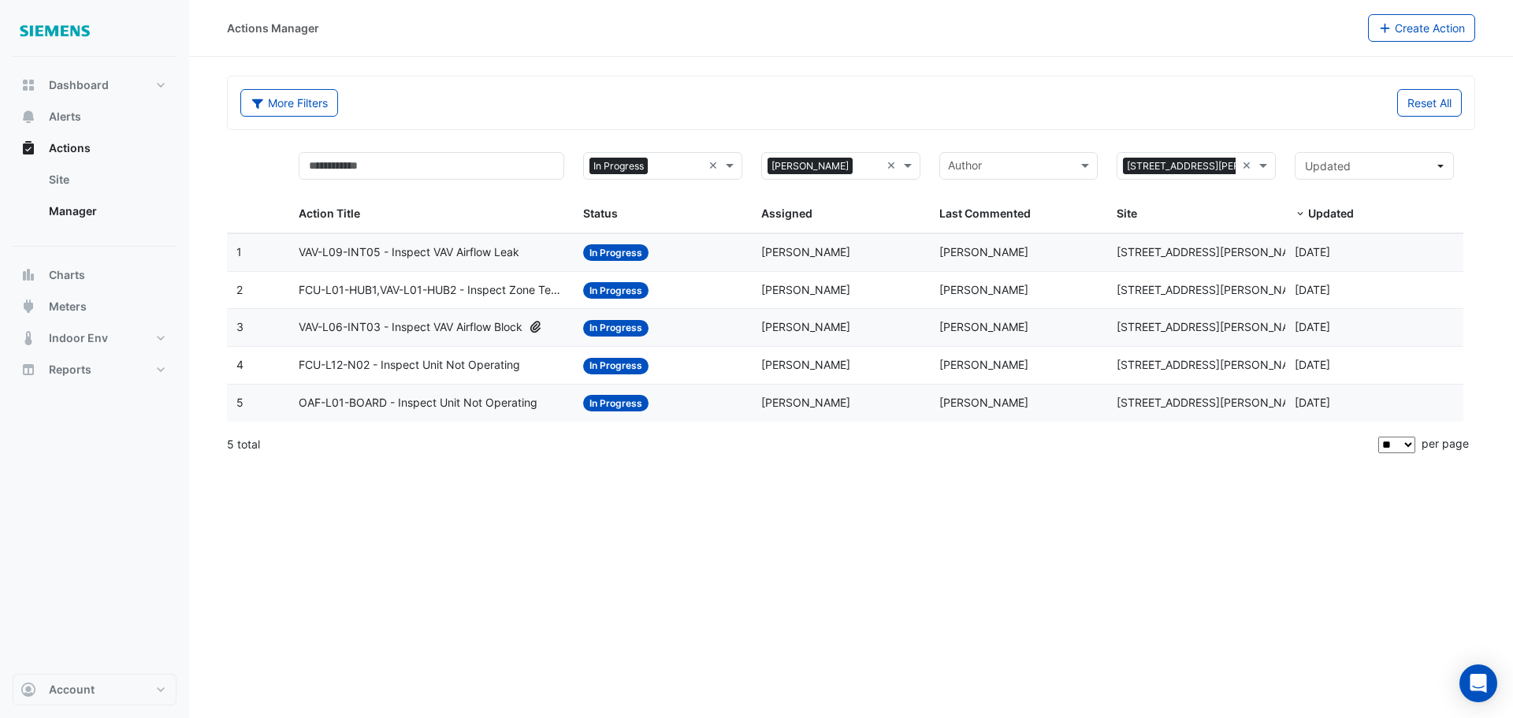
click at [450, 251] on span "VAV-L09-INT05 - Inspect VAV Airflow Leak" at bounding box center [409, 252] width 221 height 18
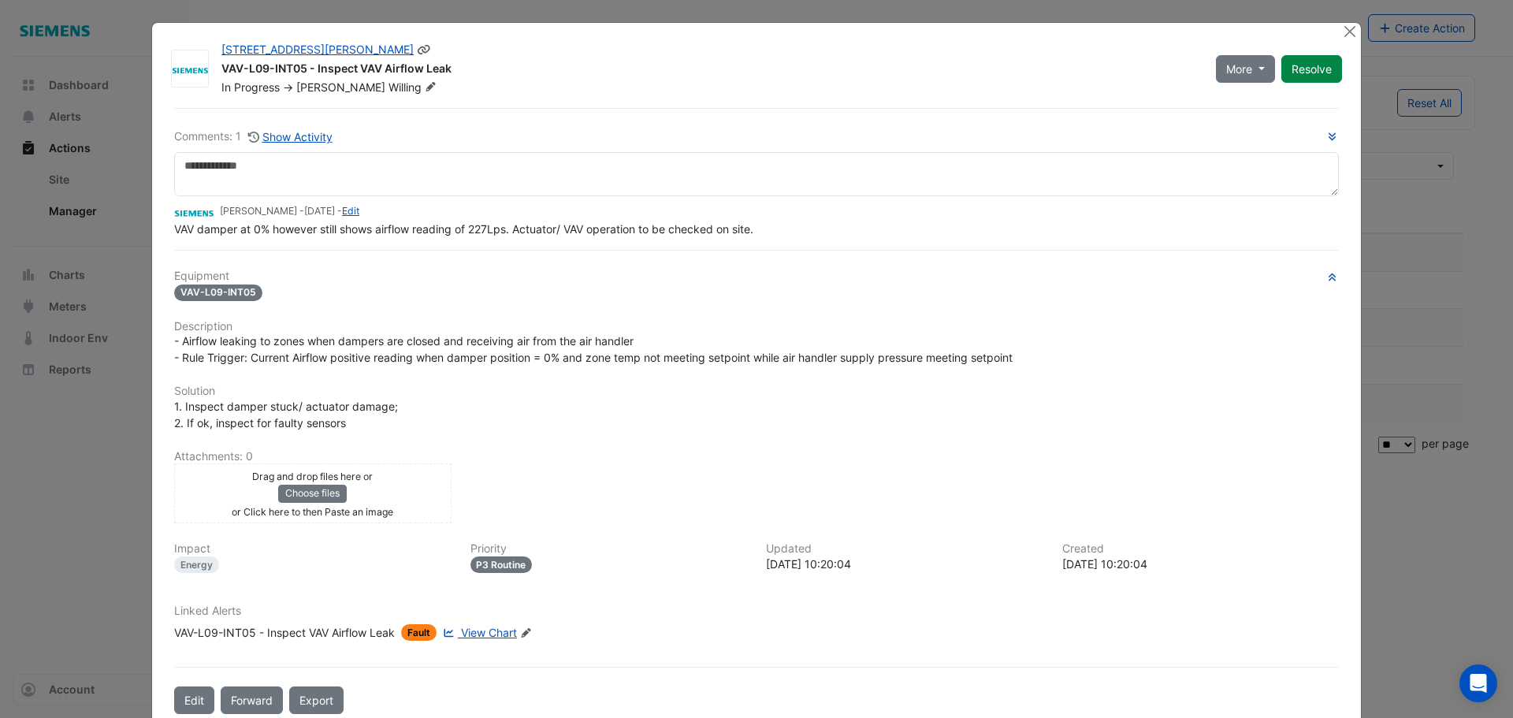
drag, startPoint x: 455, startPoint y: 72, endPoint x: 213, endPoint y: 70, distance: 241.9
click at [213, 70] on div "[STREET_ADDRESS][PERSON_NAME] VAV-L09-INT05 - Inspect VAV Airflow Leak In Progr…" at bounding box center [709, 69] width 994 height 54
copy div "VAV-L09-INT05 - Inspect VAV Airflow Leak"
click at [1343, 28] on button "Close" at bounding box center [1349, 31] width 17 height 17
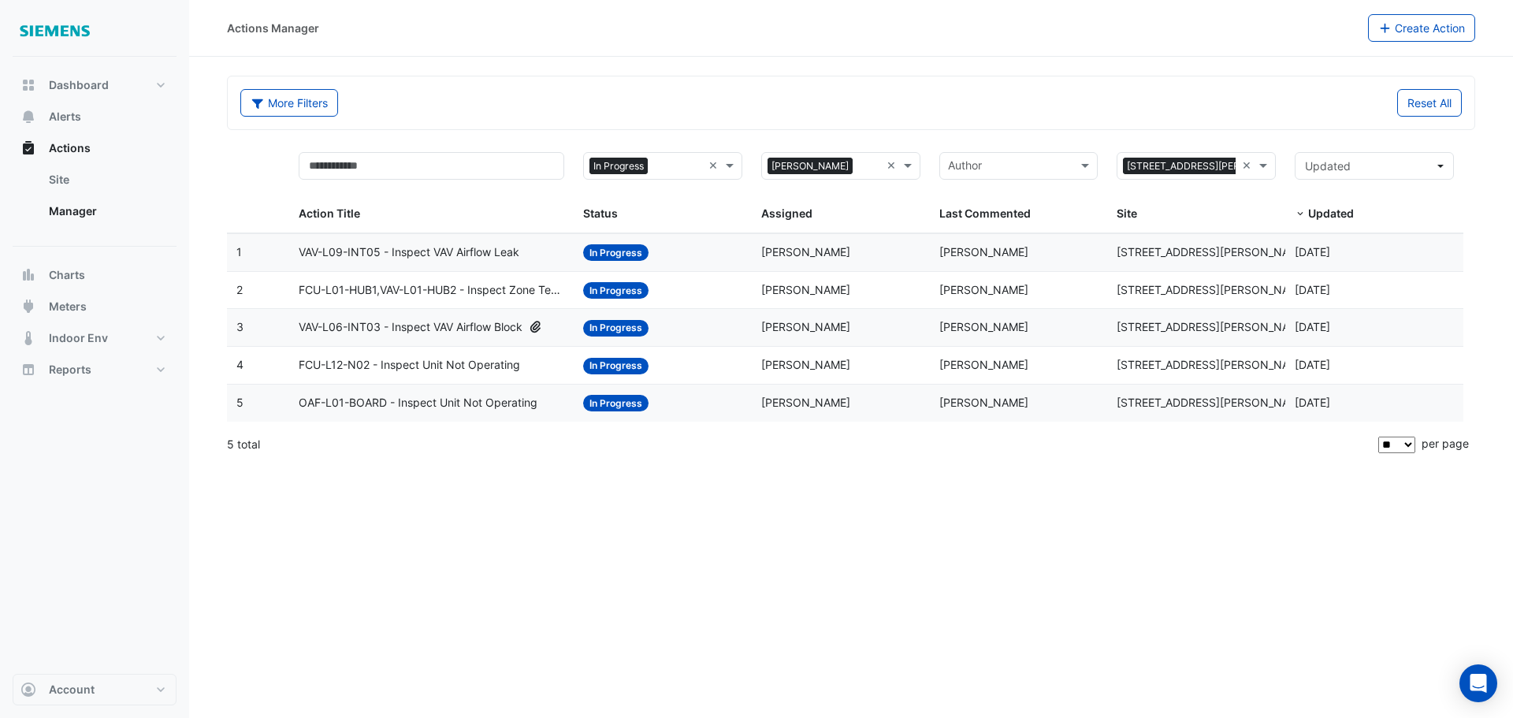
click at [532, 293] on span "FCU-L01-HUB1,VAV-L01-HUB2 - Inspect Zone Temp Broken Sensor" at bounding box center [431, 290] width 265 height 18
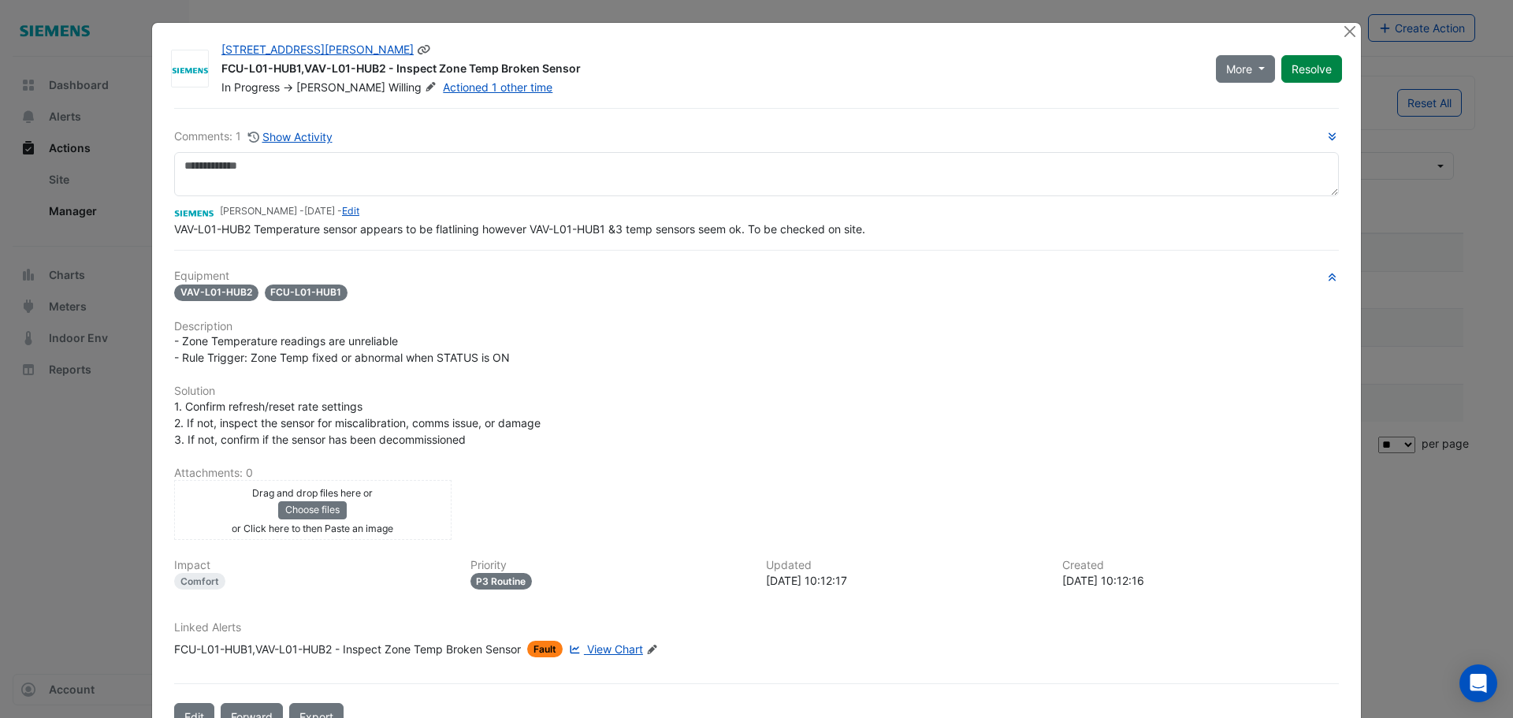
drag, startPoint x: 578, startPoint y: 69, endPoint x: 215, endPoint y: 67, distance: 363.2
click at [221, 67] on div "FCU-L01-HUB1,VAV-L01-HUB2 - Inspect Zone Temp Broken Sensor" at bounding box center [708, 70] width 975 height 19
copy div "FCU-L01-HUB1,VAV-L01-HUB2 - Inspect Zone Temp Broken Sensor"
click at [1346, 28] on button "Close" at bounding box center [1349, 31] width 17 height 17
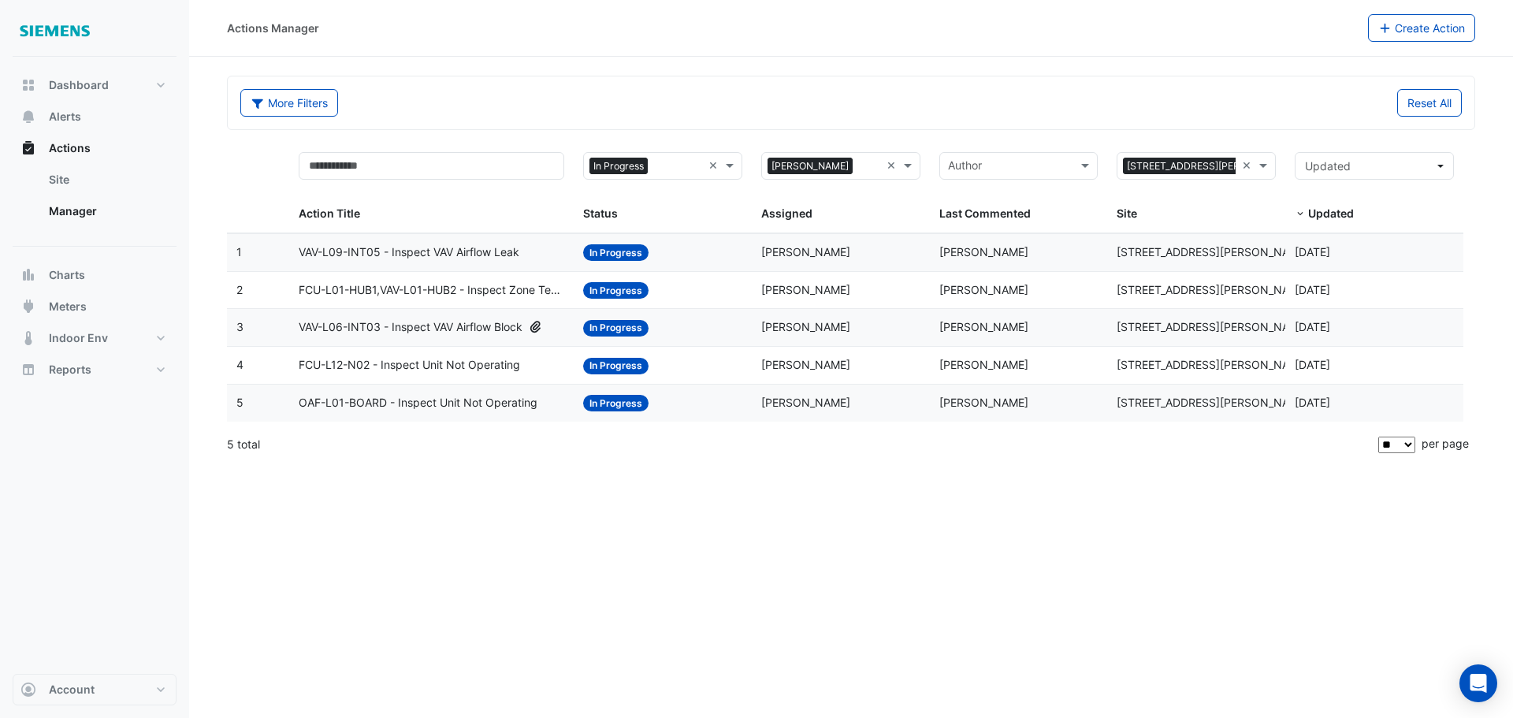
click at [455, 328] on span "VAV-L06-INT03 - Inspect VAV Airflow Block" at bounding box center [411, 327] width 224 height 18
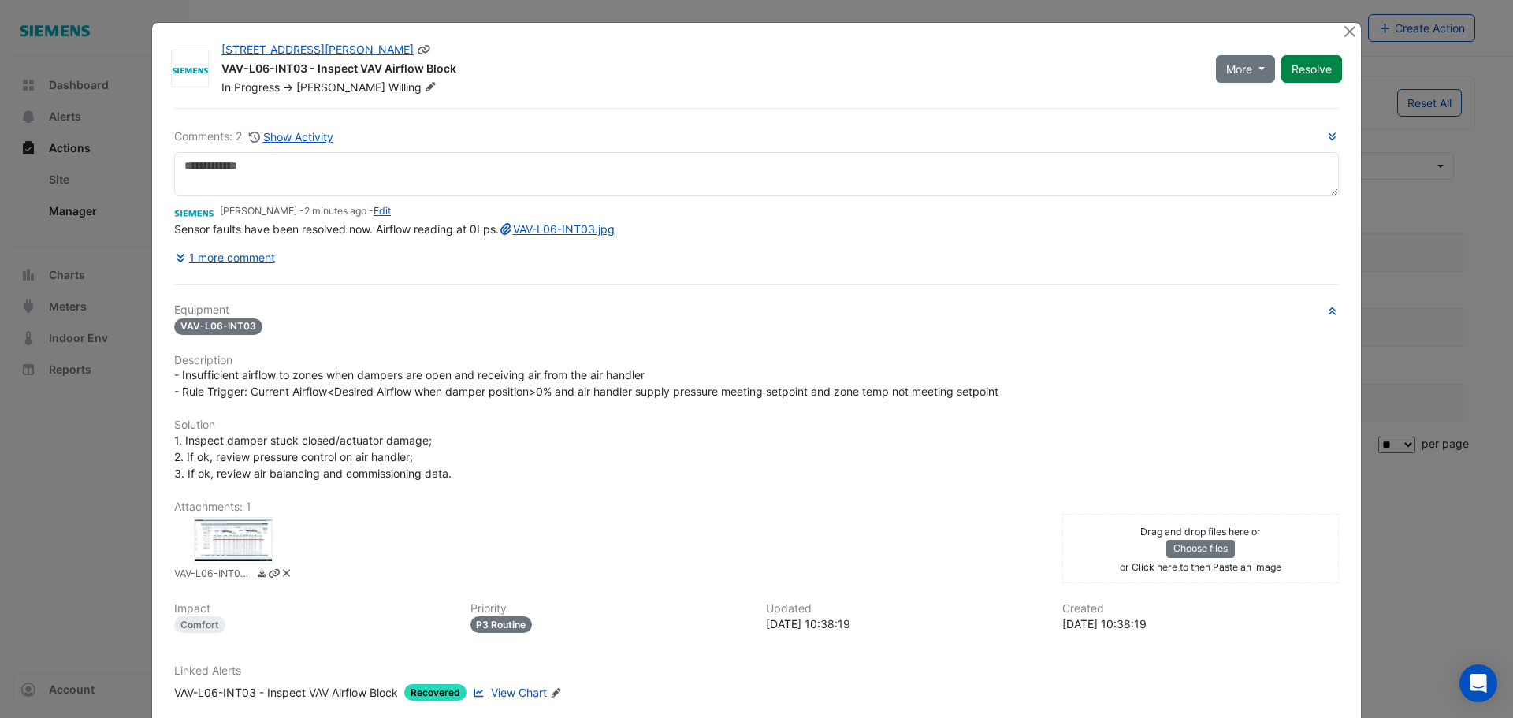
drag, startPoint x: 472, startPoint y: 66, endPoint x: 218, endPoint y: 68, distance: 253.7
click at [221, 68] on div "VAV-L06-INT03 - Inspect VAV Airflow Block" at bounding box center [708, 70] width 975 height 19
copy div "VAV-L06-INT03 - Inspect VAV Airflow Block"
click at [1346, 28] on button "Close" at bounding box center [1349, 31] width 17 height 17
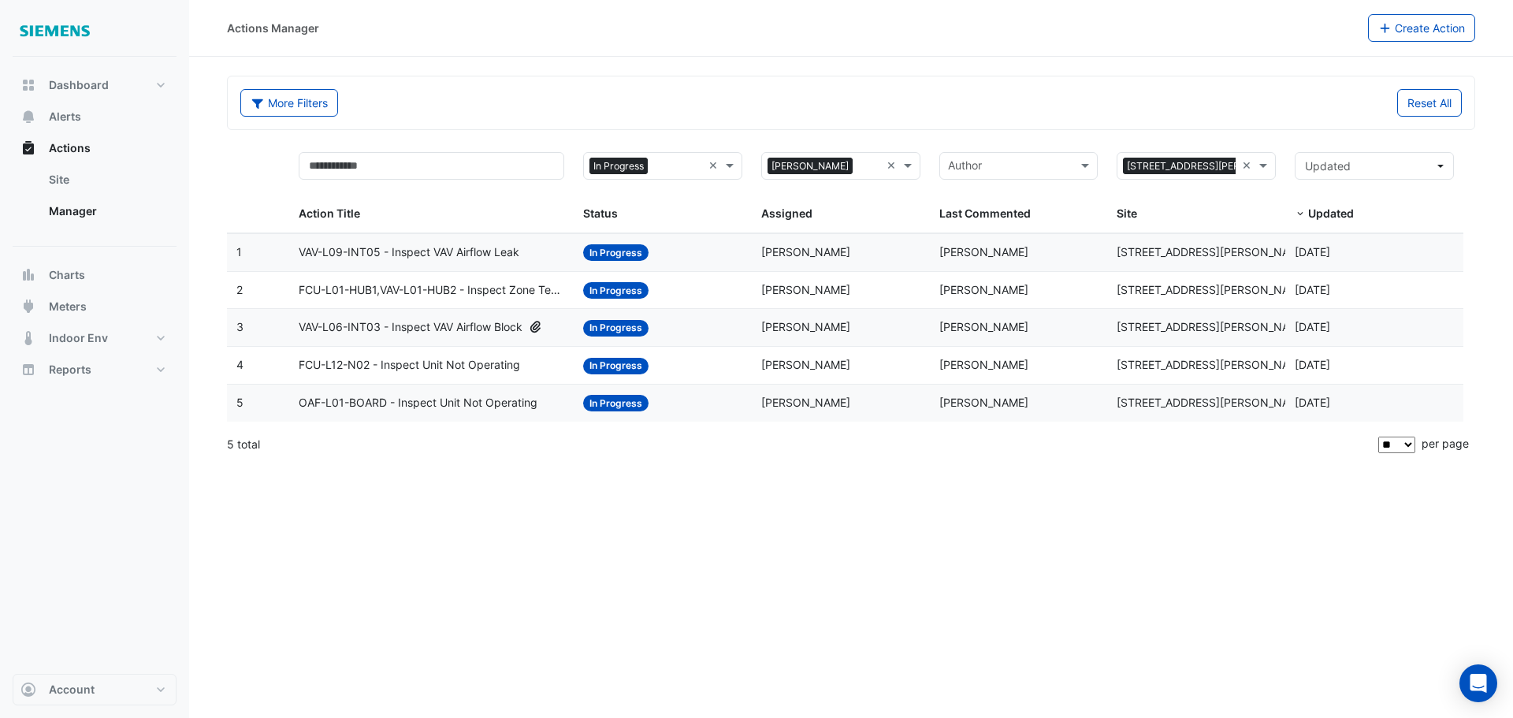
click at [467, 366] on span "FCU-L12-N02 - Inspect Unit Not Operating" at bounding box center [409, 365] width 221 height 18
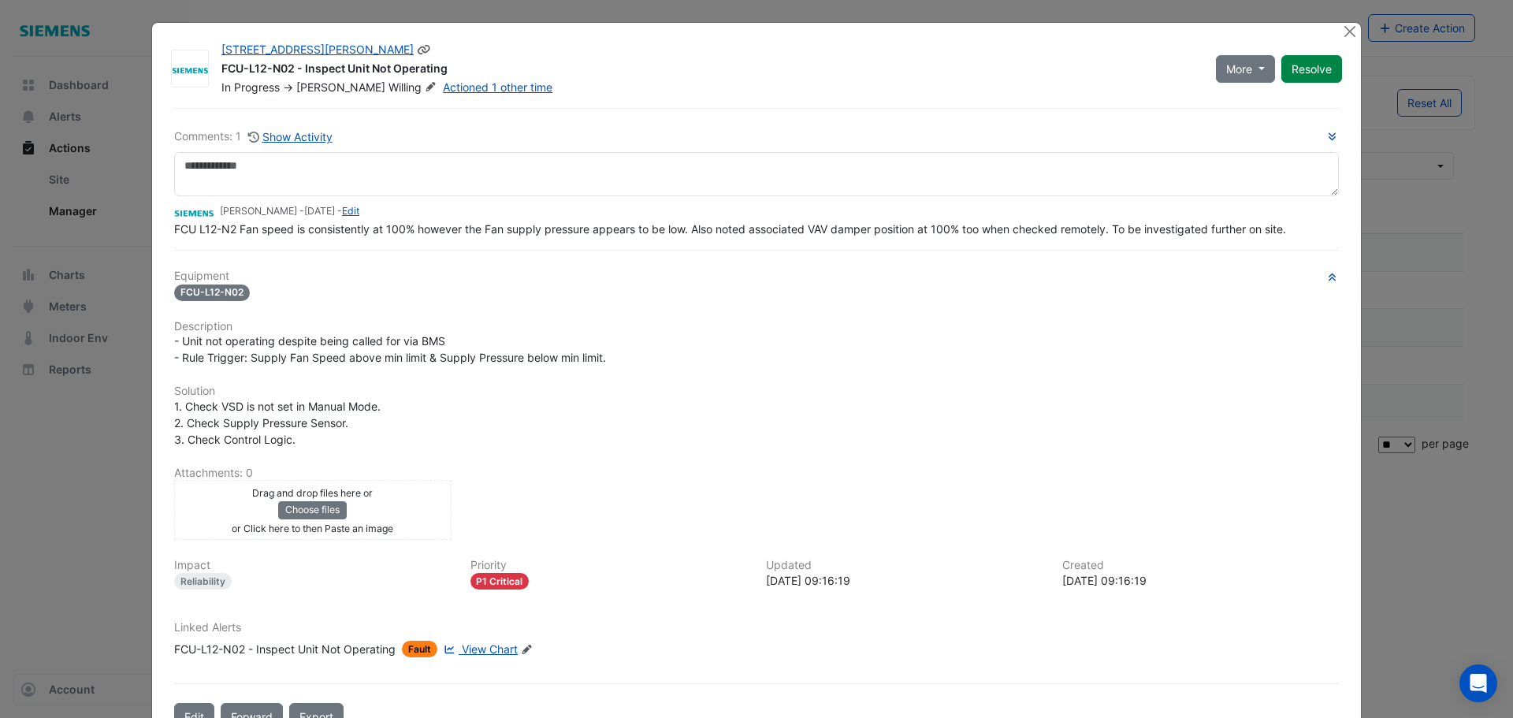
drag, startPoint x: 474, startPoint y: 67, endPoint x: 217, endPoint y: 72, distance: 256.9
click at [221, 72] on div "FCU-L12-N02 - Inspect Unit Not Operating" at bounding box center [708, 70] width 975 height 19
copy div "FCU-L12-N02 - Inspect Unit Not Operating"
click at [1347, 28] on button "Close" at bounding box center [1349, 31] width 17 height 17
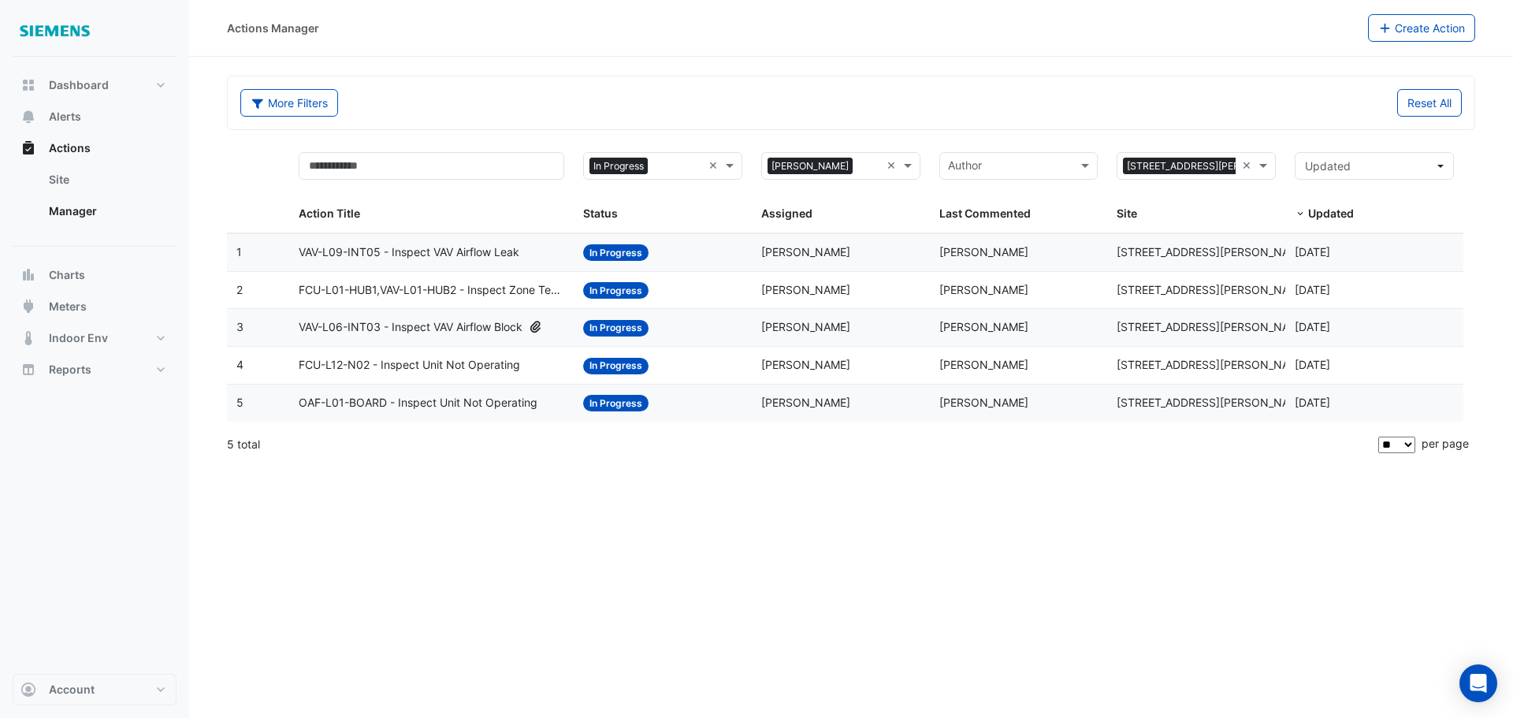
click at [462, 403] on span "OAF-L01-BOARD - Inspect Unit Not Operating" at bounding box center [418, 403] width 239 height 18
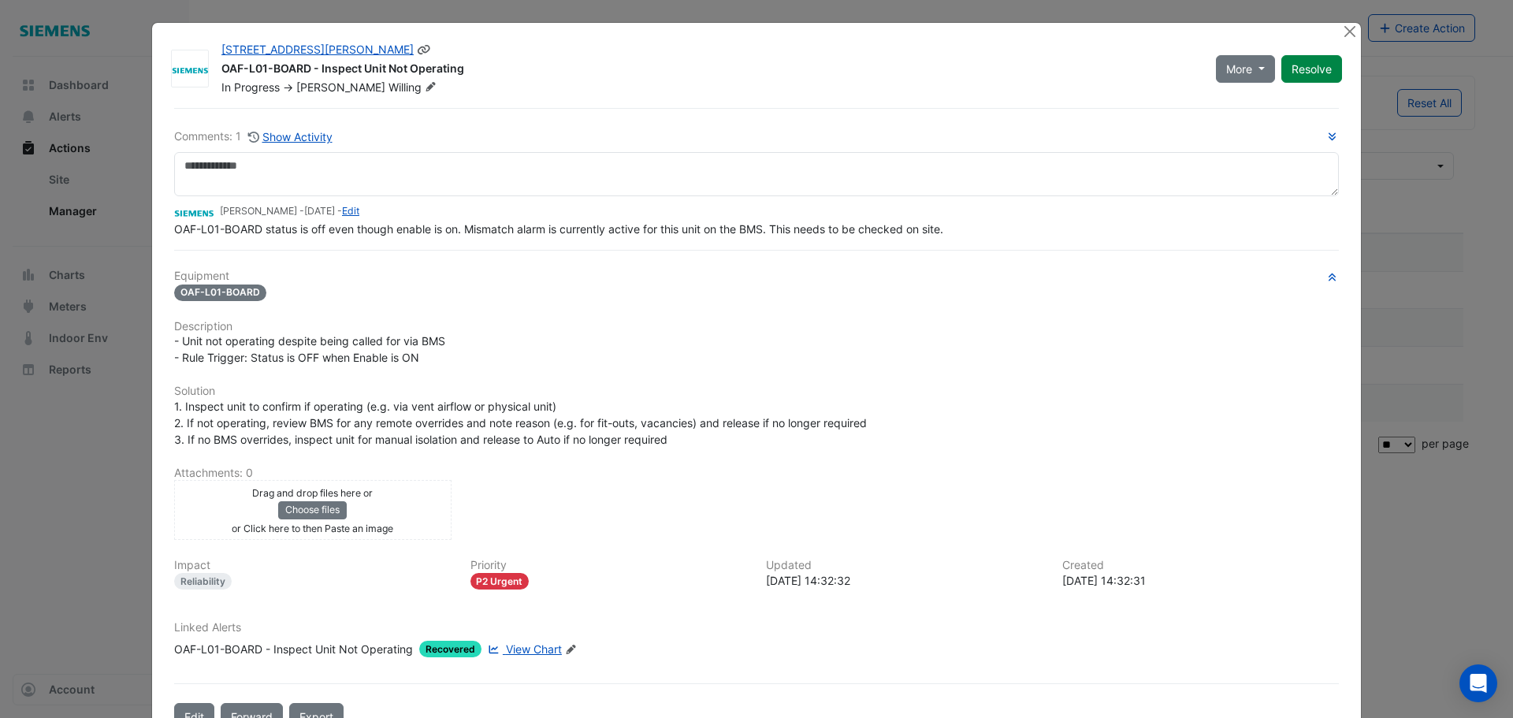
drag, startPoint x: 451, startPoint y: 68, endPoint x: 212, endPoint y: 67, distance: 238.7
click at [212, 67] on div "[STREET_ADDRESS][PERSON_NAME] OAF-L01-BOARD - Inspect Unit Not Operating In Pro…" at bounding box center [709, 69] width 994 height 54
copy div "OAF-L01-BOARD - Inspect Unit Not Operating"
click at [1342, 34] on button "Close" at bounding box center [1349, 31] width 17 height 17
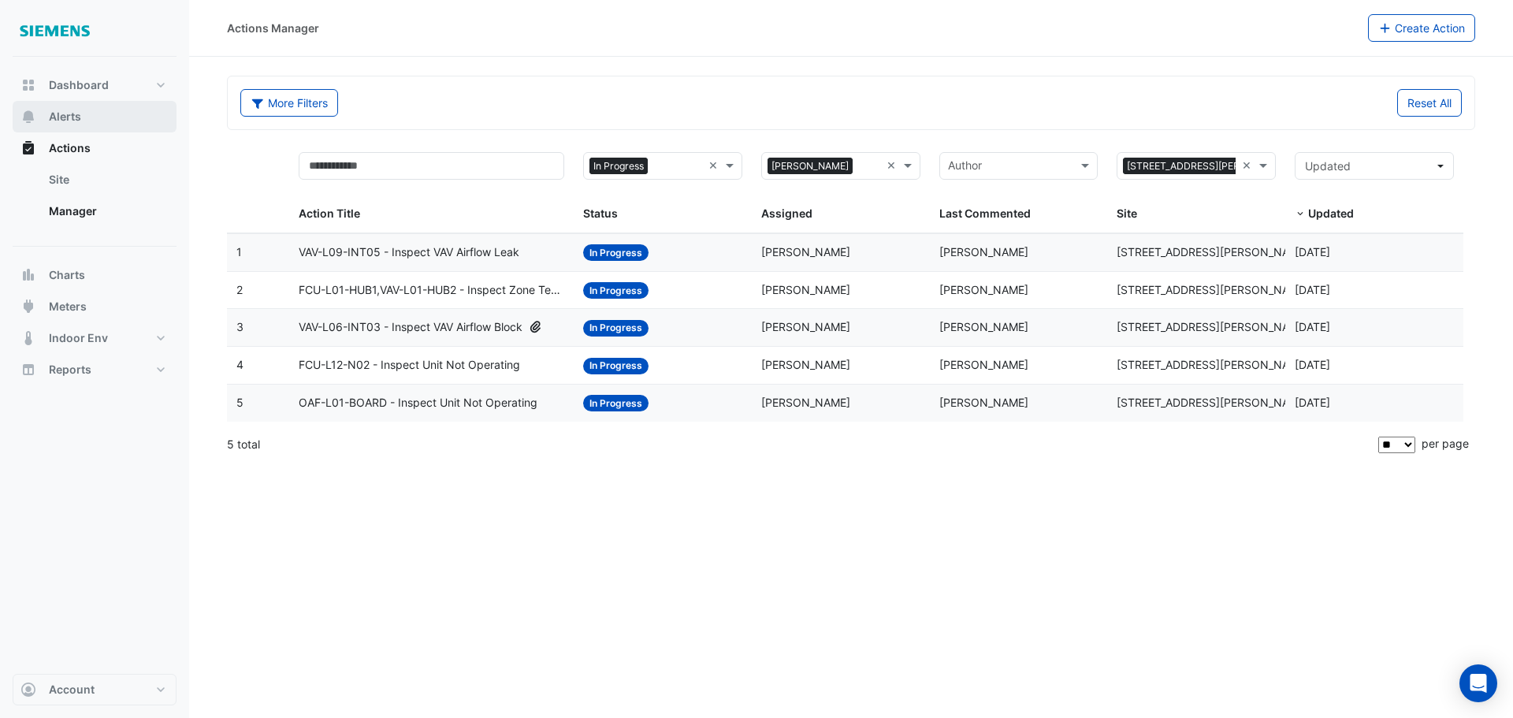
click at [71, 121] on span "Alerts" at bounding box center [65, 117] width 32 height 16
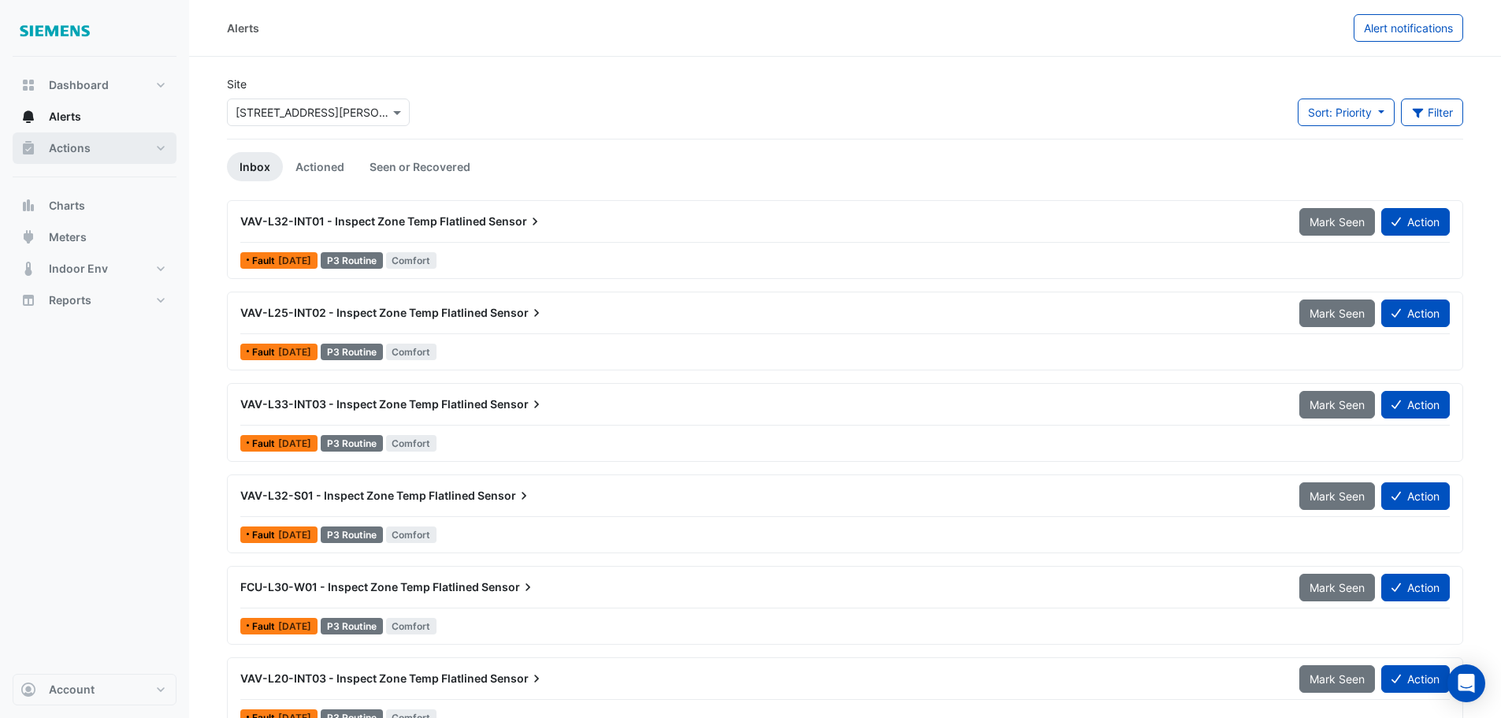
click at [78, 143] on span "Actions" at bounding box center [70, 148] width 42 height 16
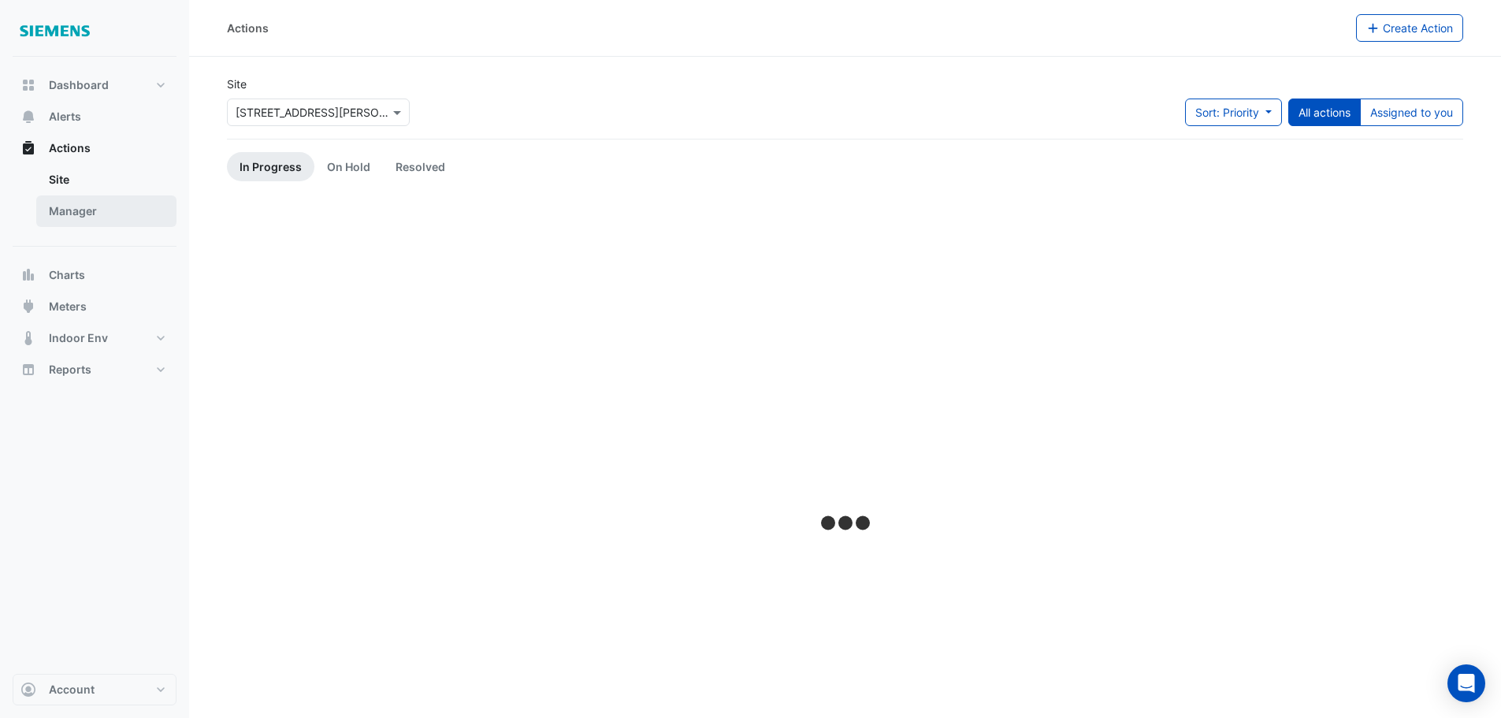
click at [101, 209] on link "Manager" at bounding box center [106, 211] width 140 height 32
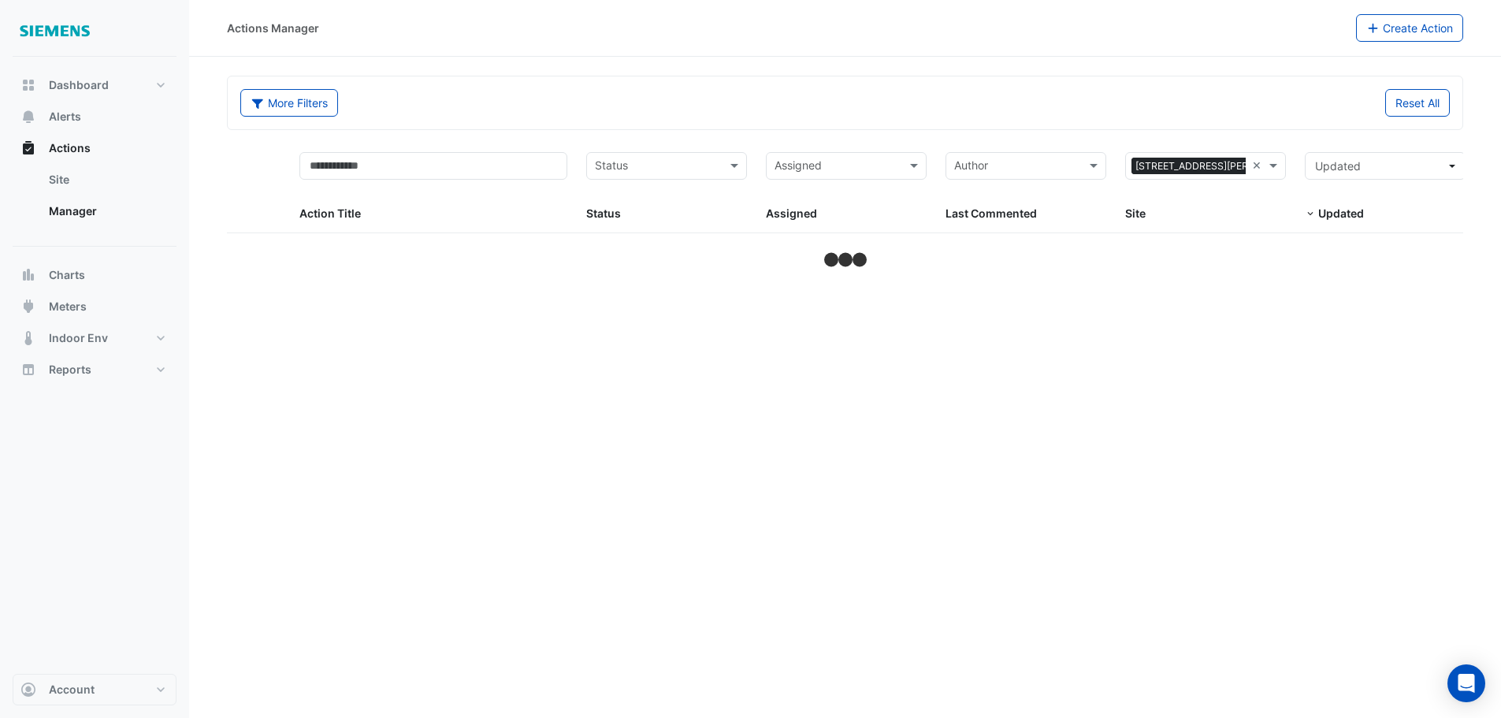
select select "**"
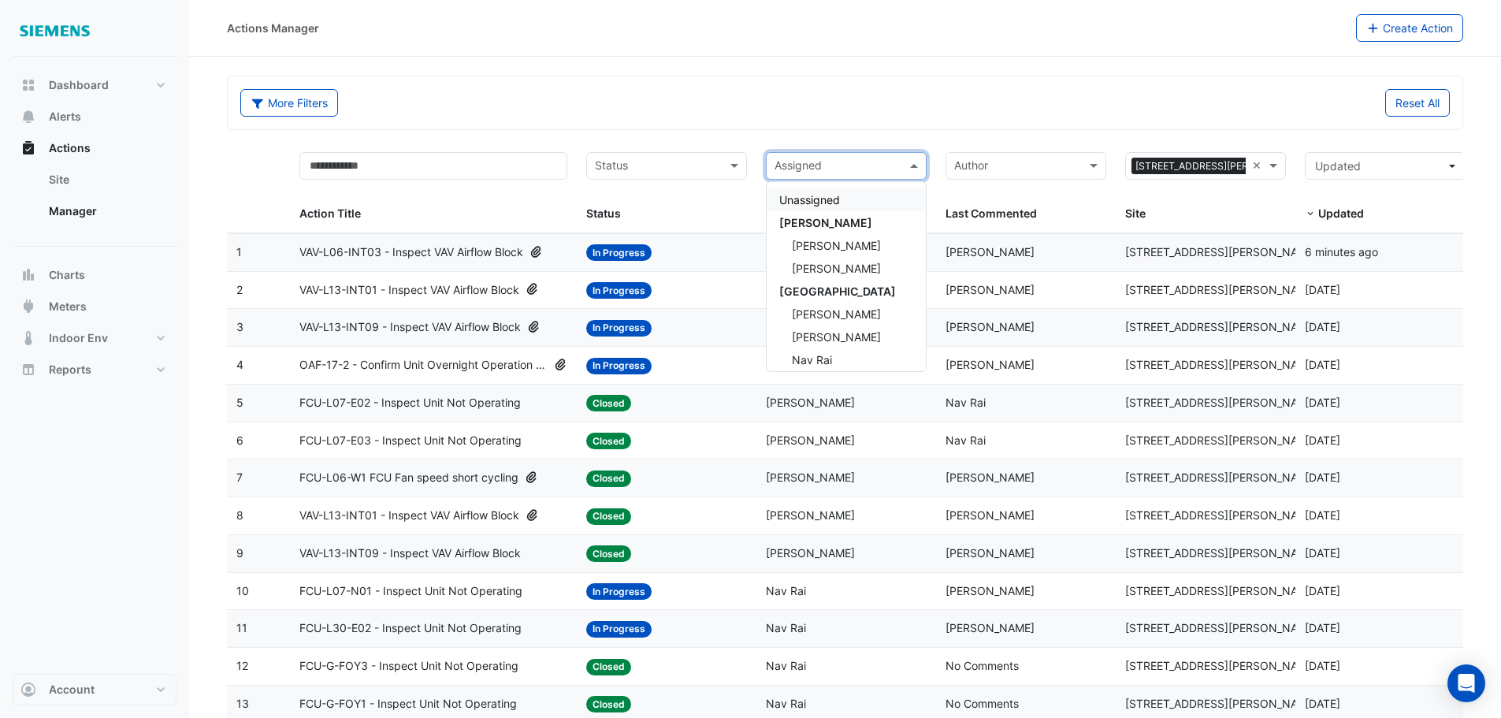
click at [914, 168] on span at bounding box center [916, 166] width 20 height 18
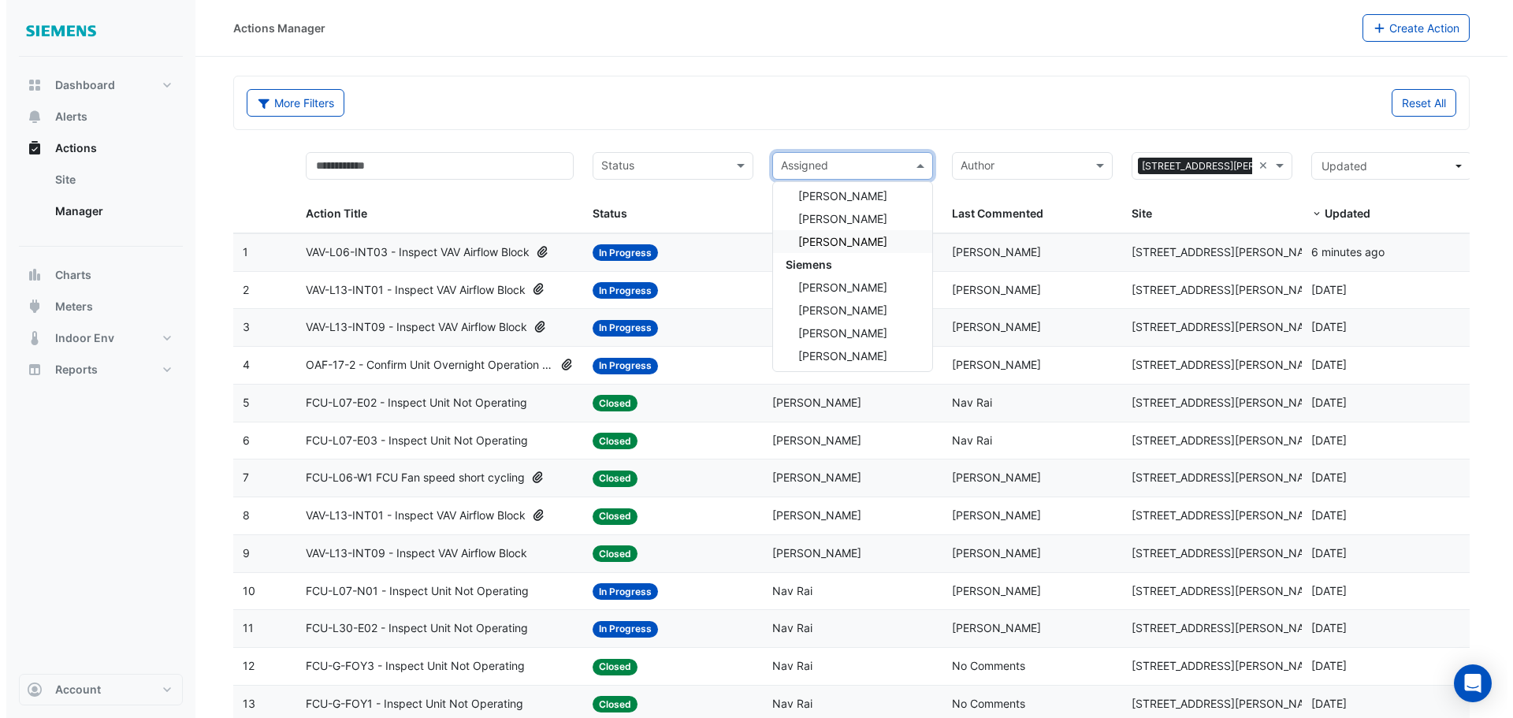
scroll to position [394, 0]
click at [847, 311] on span "[PERSON_NAME]" at bounding box center [836, 308] width 89 height 13
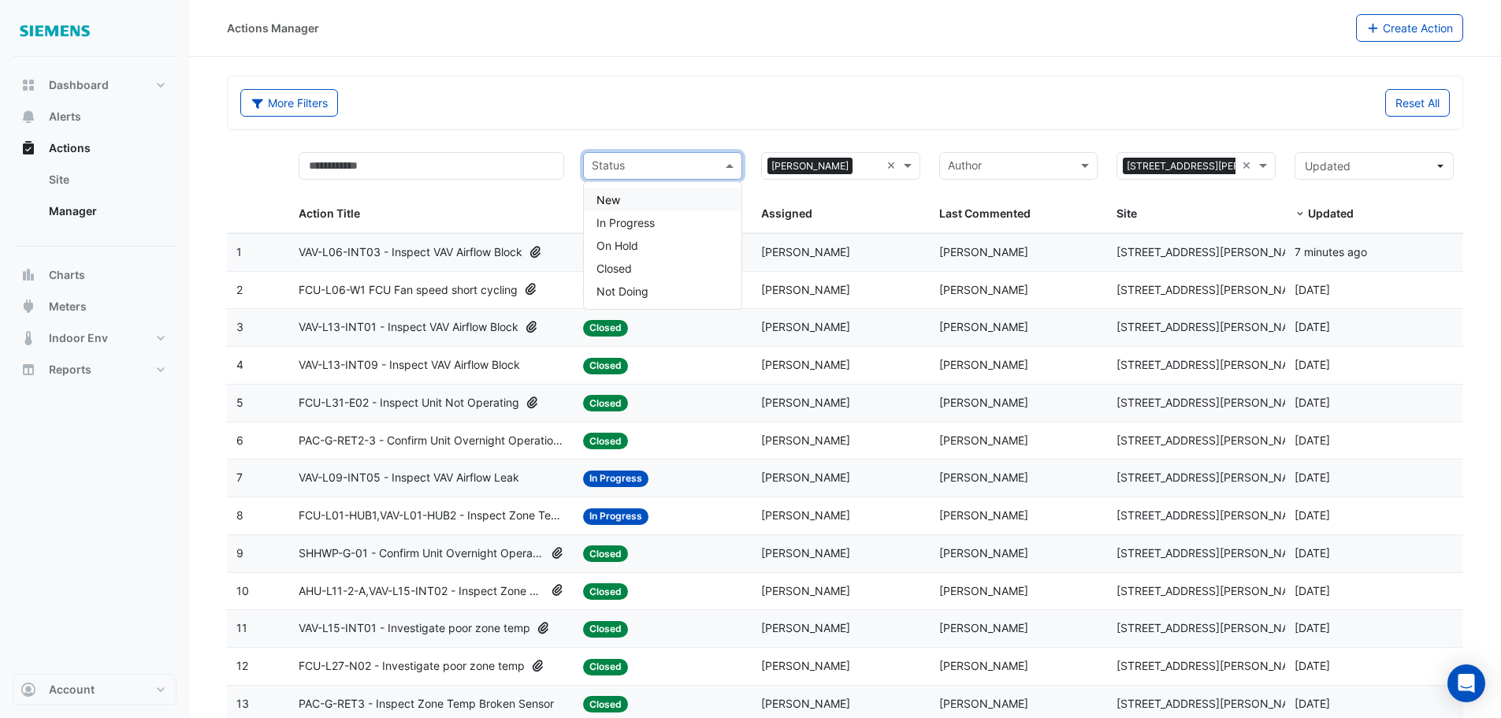
click at [730, 163] on span at bounding box center [732, 166] width 20 height 18
click at [677, 224] on div "In Progress" at bounding box center [663, 222] width 158 height 23
